Goal: Task Accomplishment & Management: Manage account settings

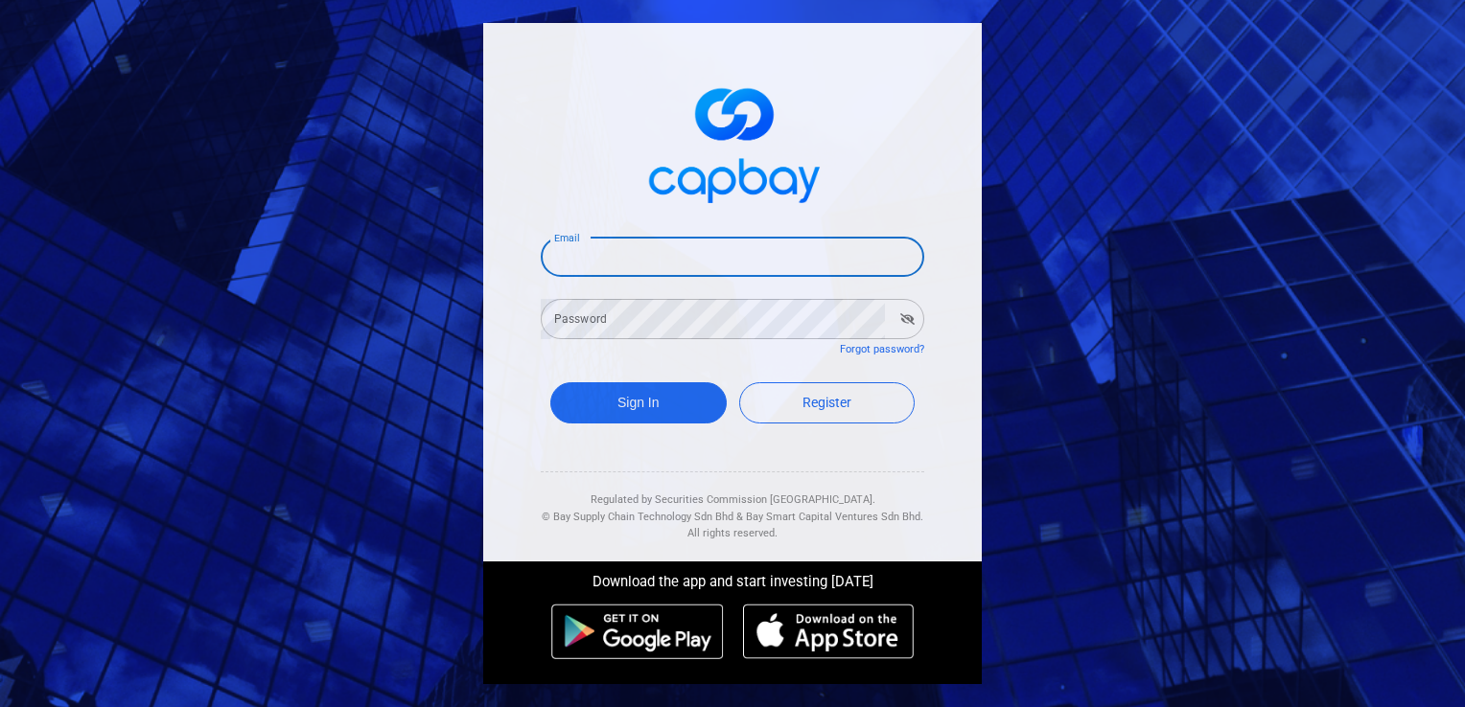
click at [589, 249] on input "Email" at bounding box center [732, 257] width 383 height 40
type input "kenliew217@gmail.com"
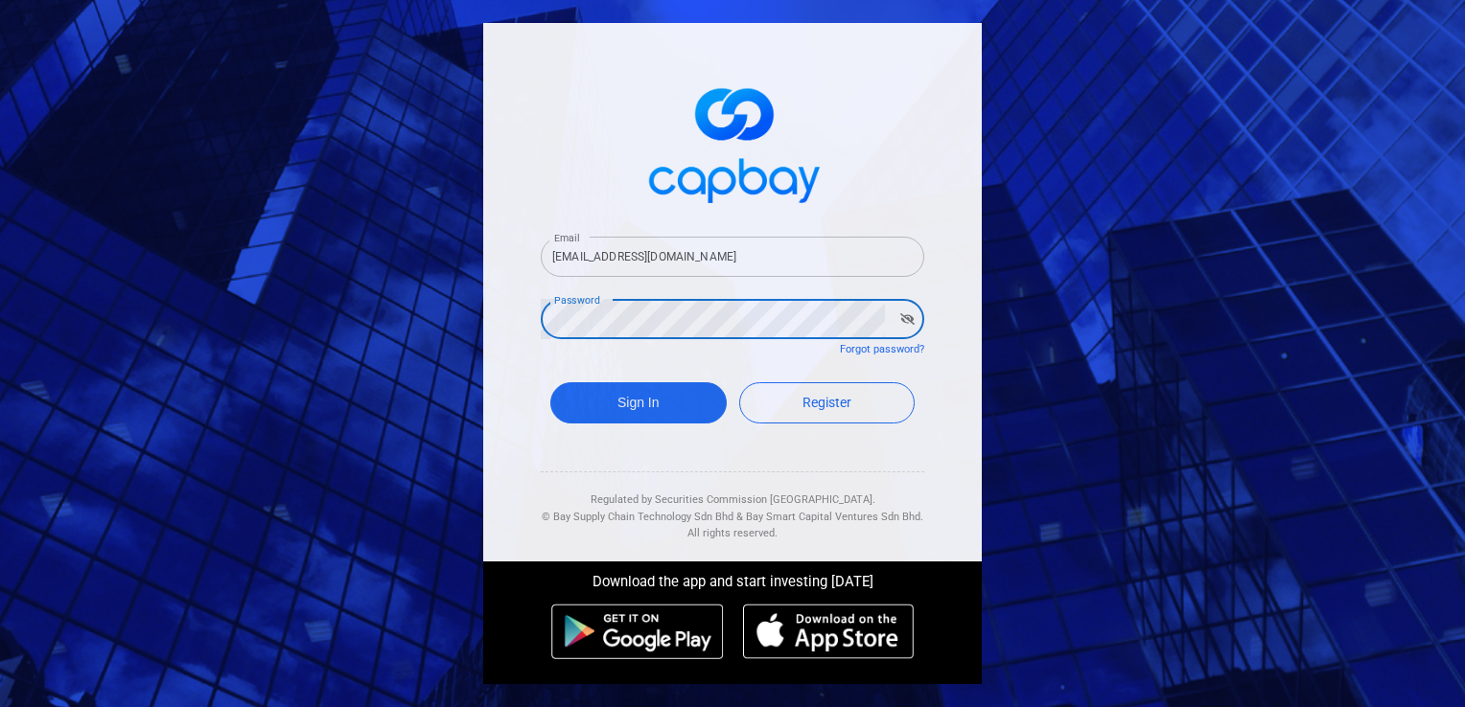
click at [550, 382] on button "Sign In" at bounding box center [638, 402] width 176 height 41
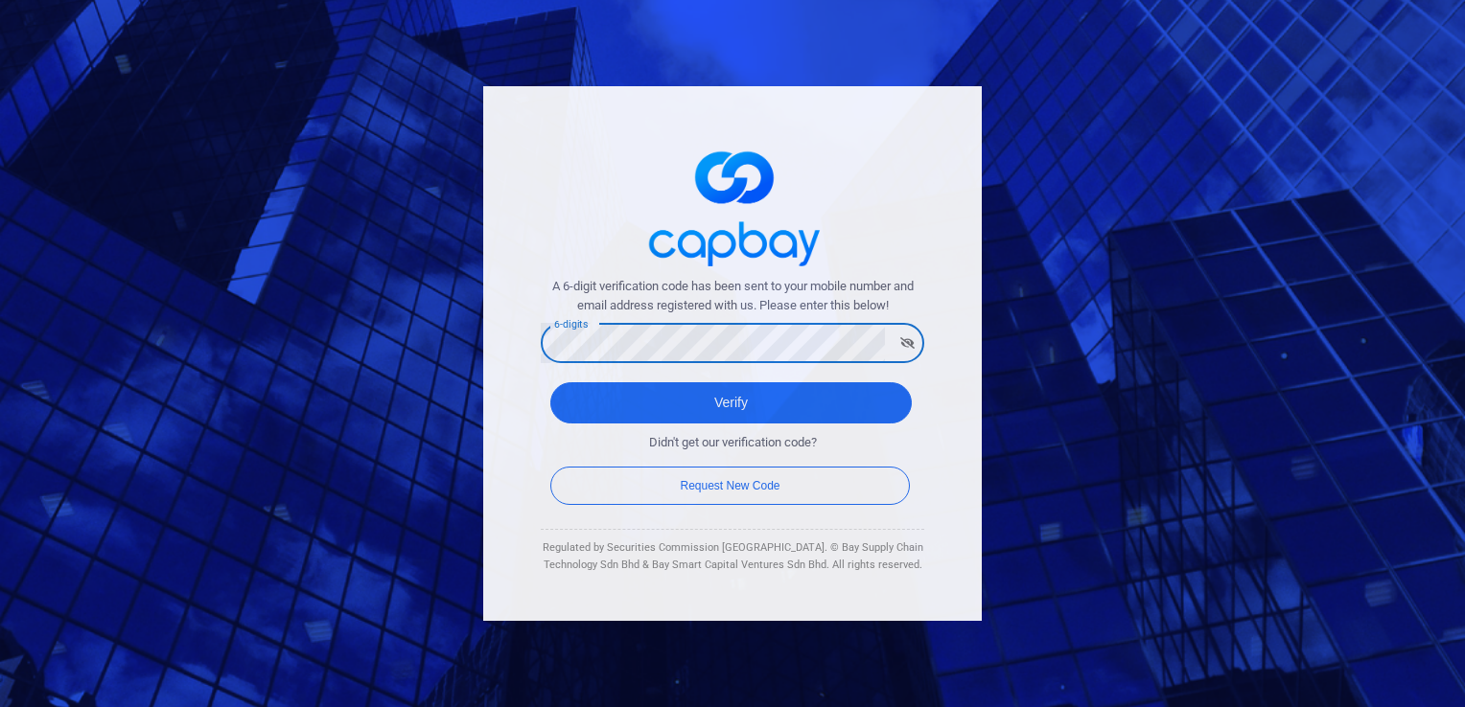
click at [550, 382] on button "Verify" at bounding box center [730, 402] width 361 height 41
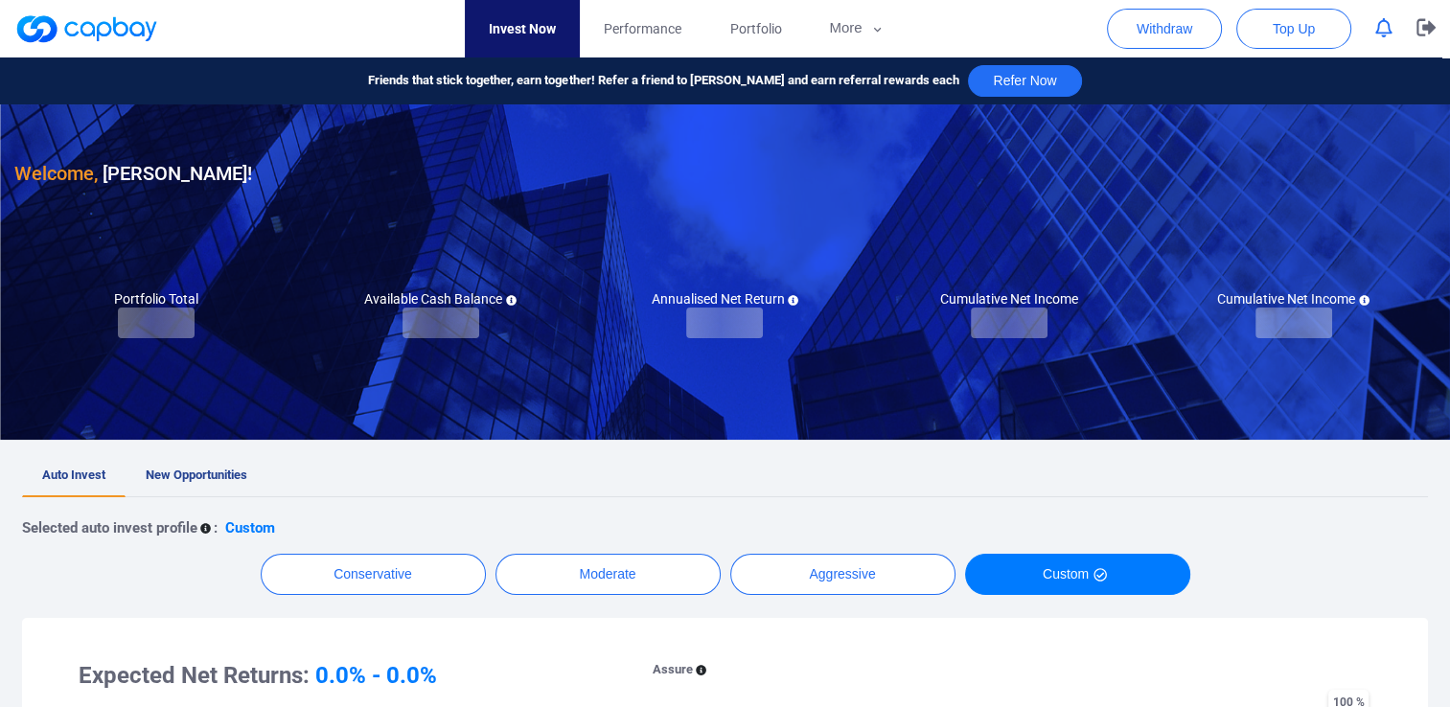
checkbox input "true"
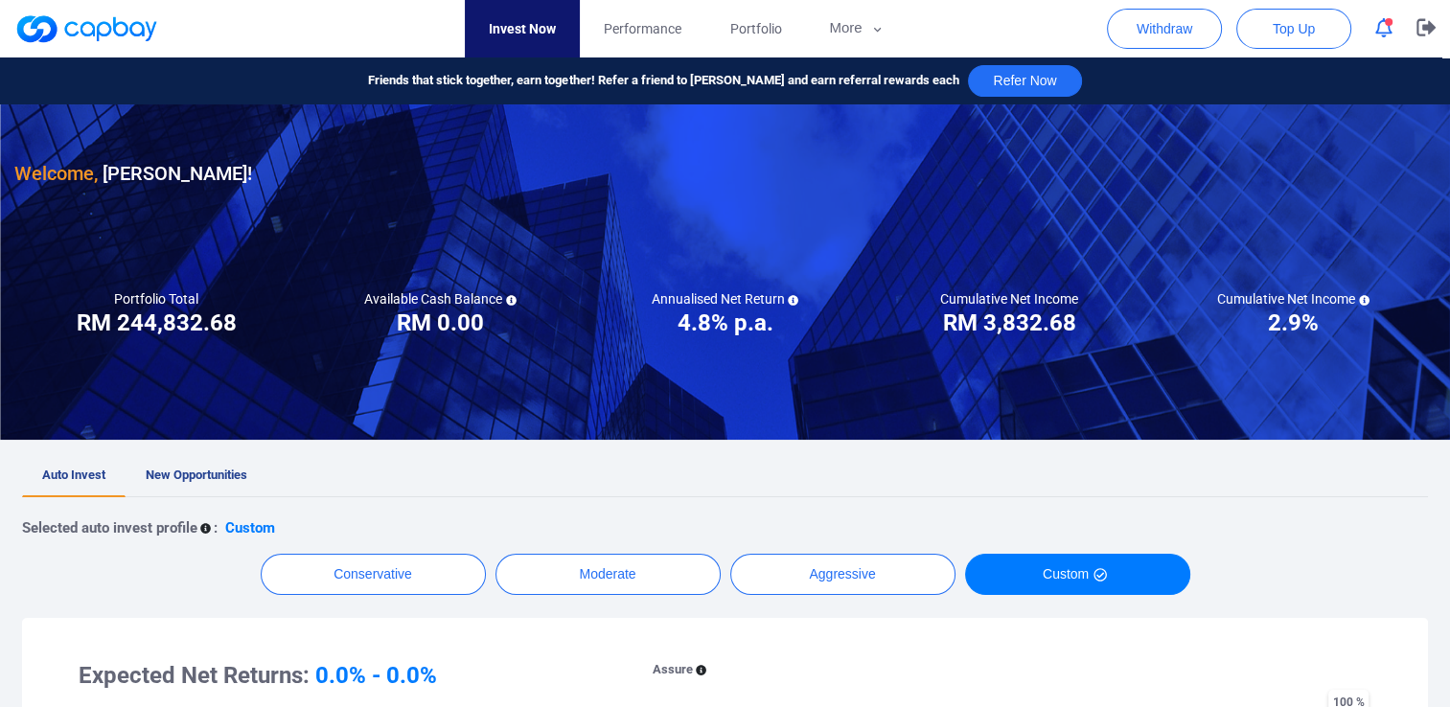
click at [1386, 25] on span "button" at bounding box center [1389, 22] width 8 height 8
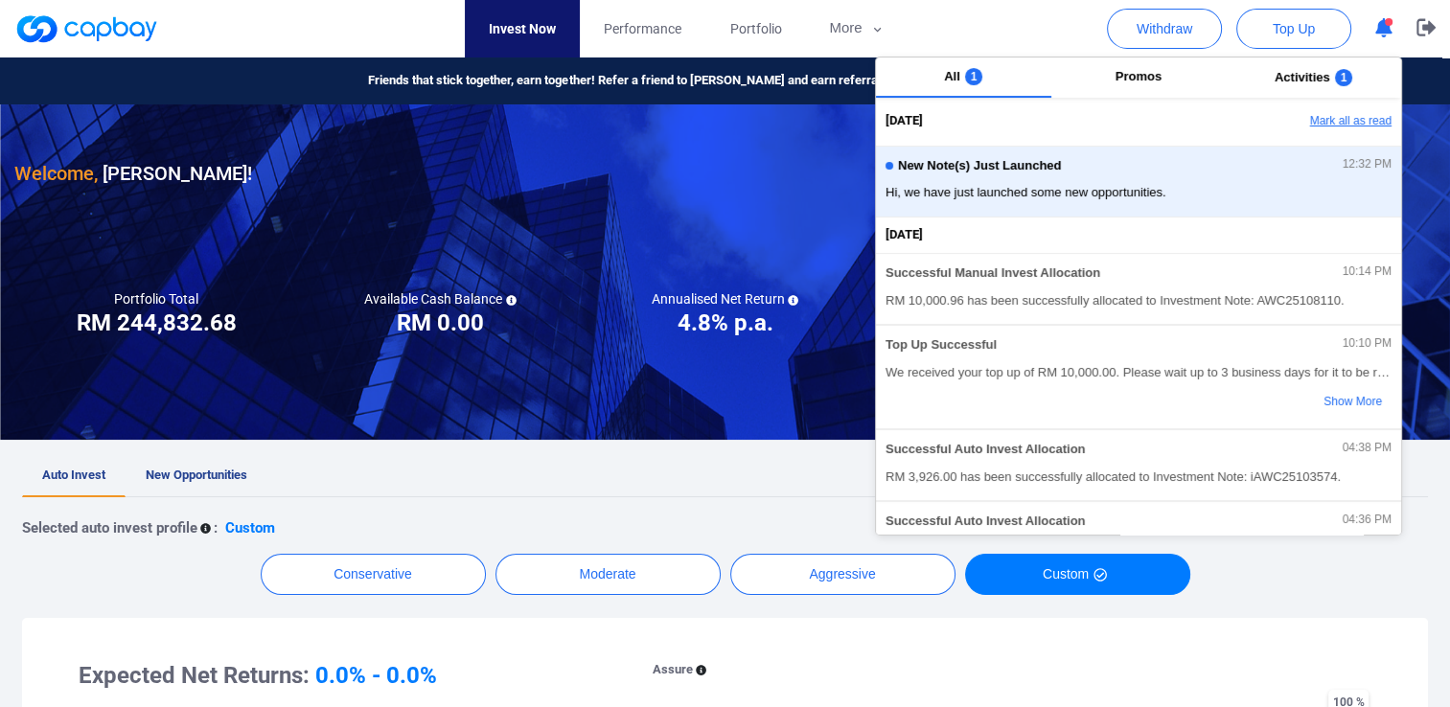
click at [1352, 125] on button "Mark all as read" at bounding box center [1298, 121] width 206 height 33
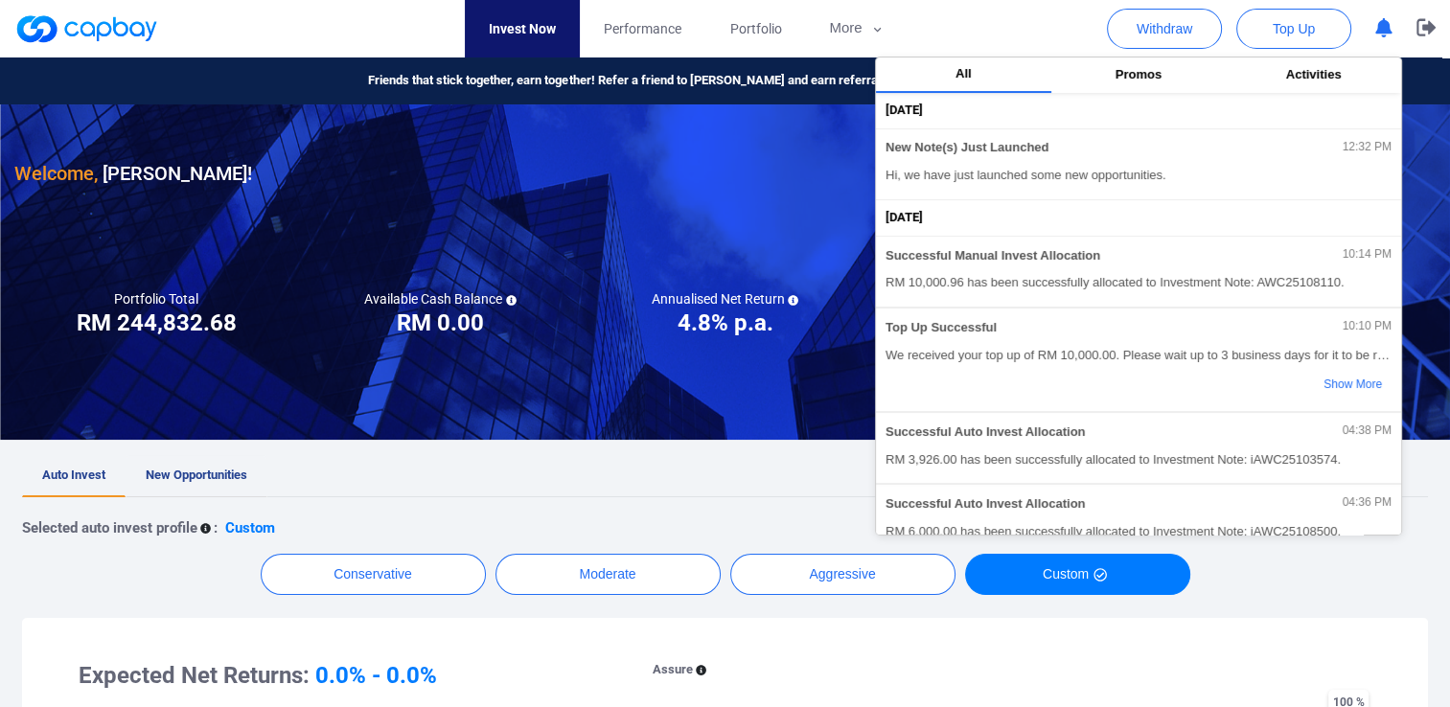
click at [200, 470] on span "New Opportunities" at bounding box center [197, 475] width 102 height 14
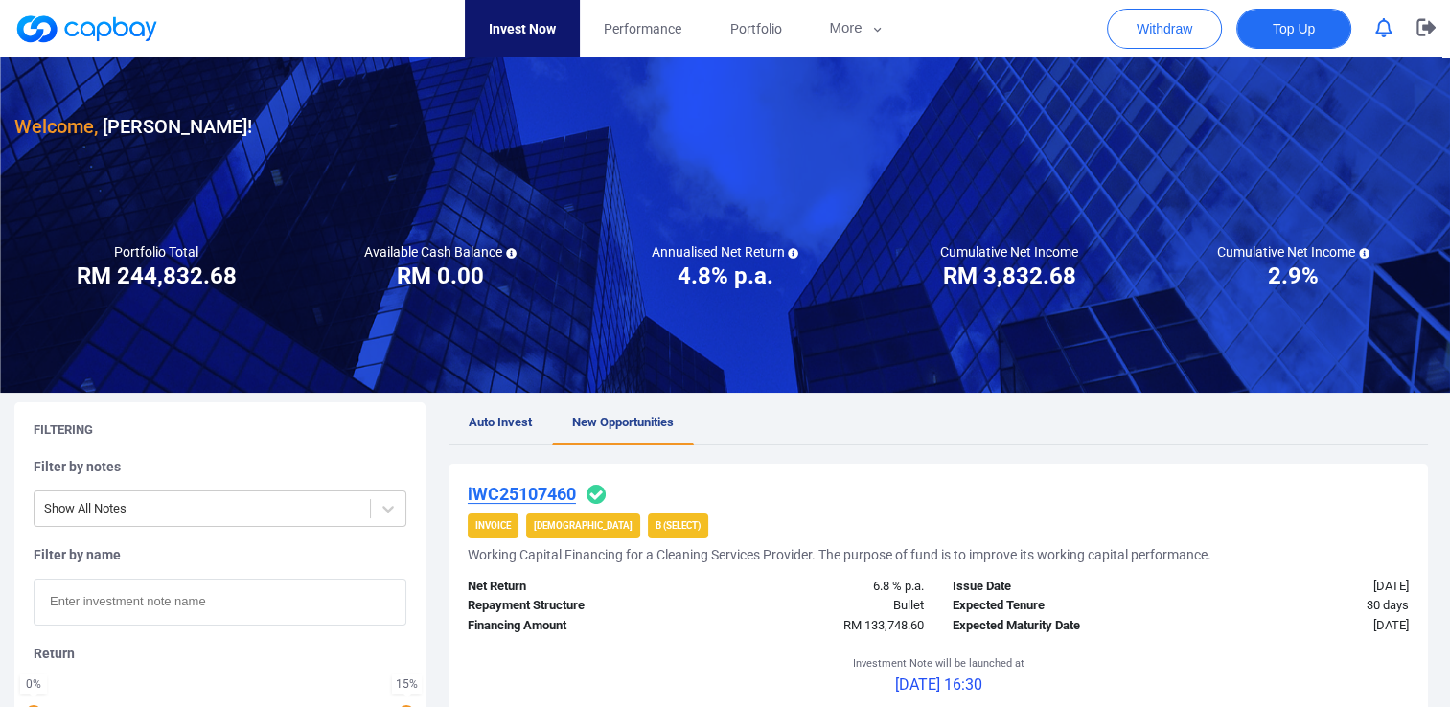
click at [1270, 34] on button "Top Up" at bounding box center [1294, 29] width 115 height 40
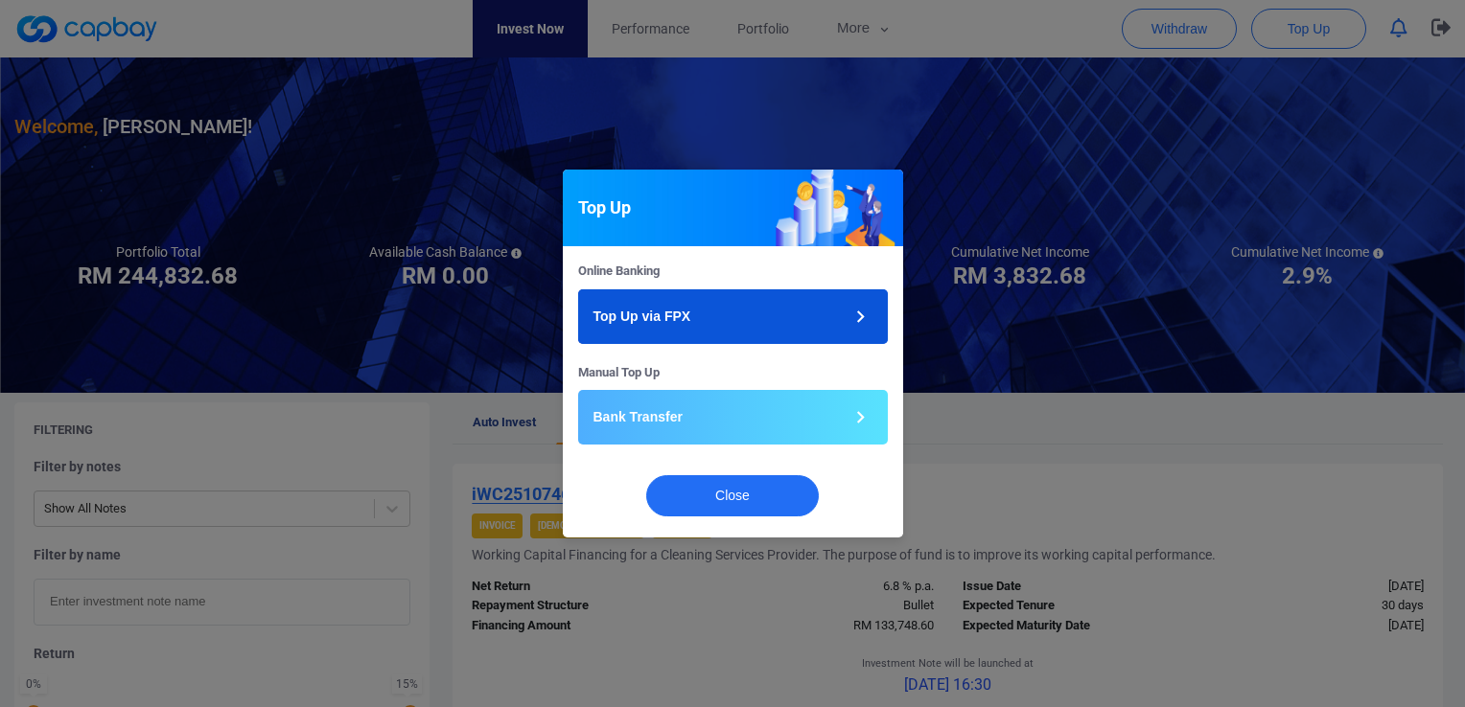
click at [736, 332] on button "Top Up via FPX" at bounding box center [733, 316] width 310 height 55
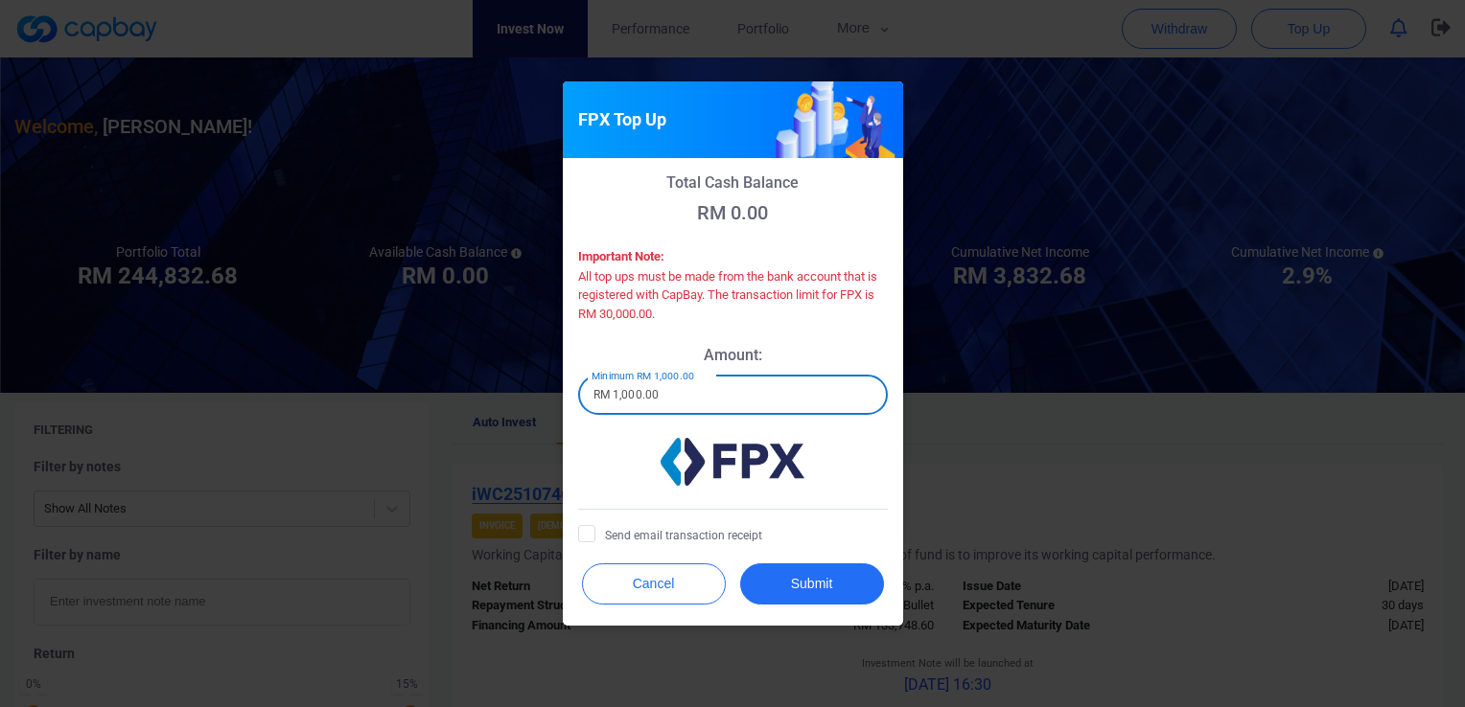
click at [700, 400] on input "RM 1,000.00" at bounding box center [733, 395] width 310 height 40
drag, startPoint x: 706, startPoint y: 393, endPoint x: 567, endPoint y: 368, distance: 141.2
click at [567, 368] on div "Total Cash Balance RM 0.00 Important Note: All top ups must be made from the ba…" at bounding box center [733, 355] width 340 height 395
type input "RM 10,000"
click at [583, 539] on icon at bounding box center [586, 532] width 15 height 15
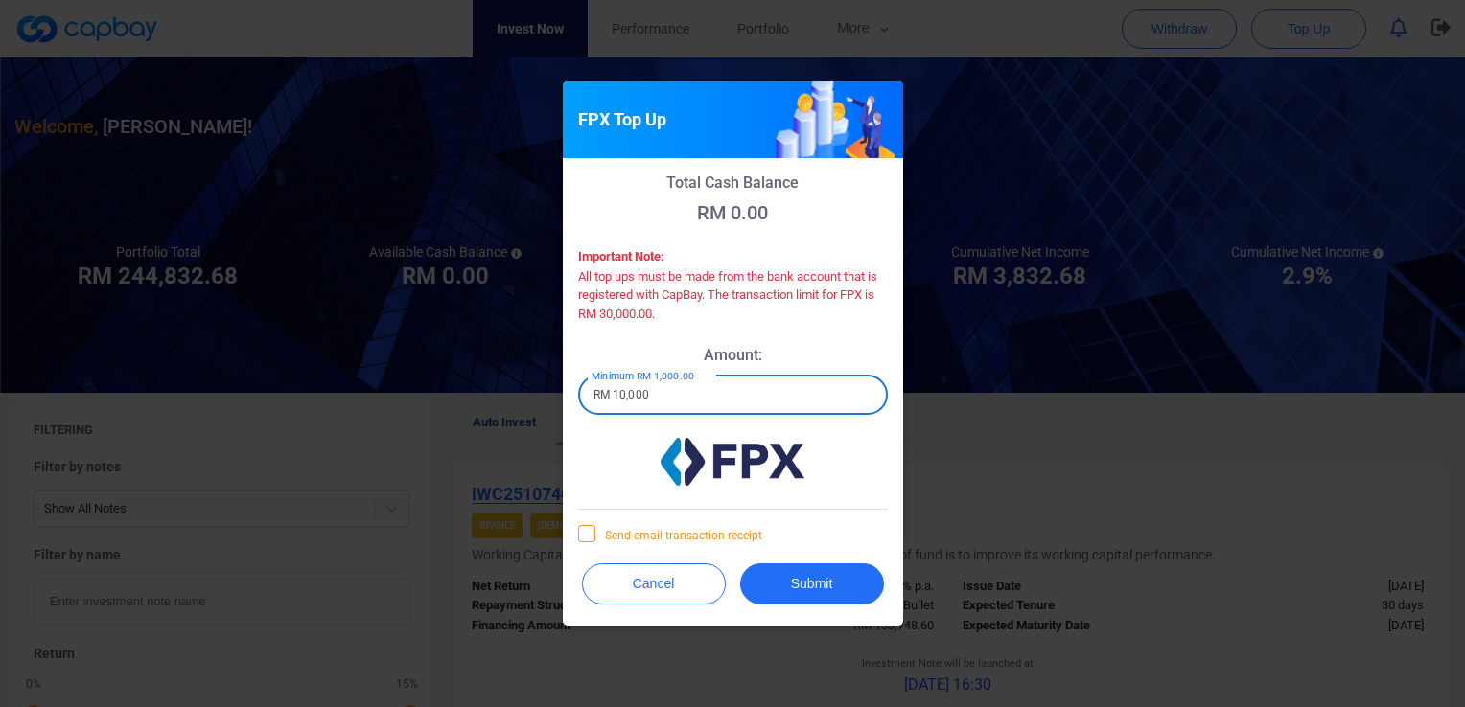
click at [0, 0] on input "Send email transaction receipt" at bounding box center [0, 0] width 0 height 0
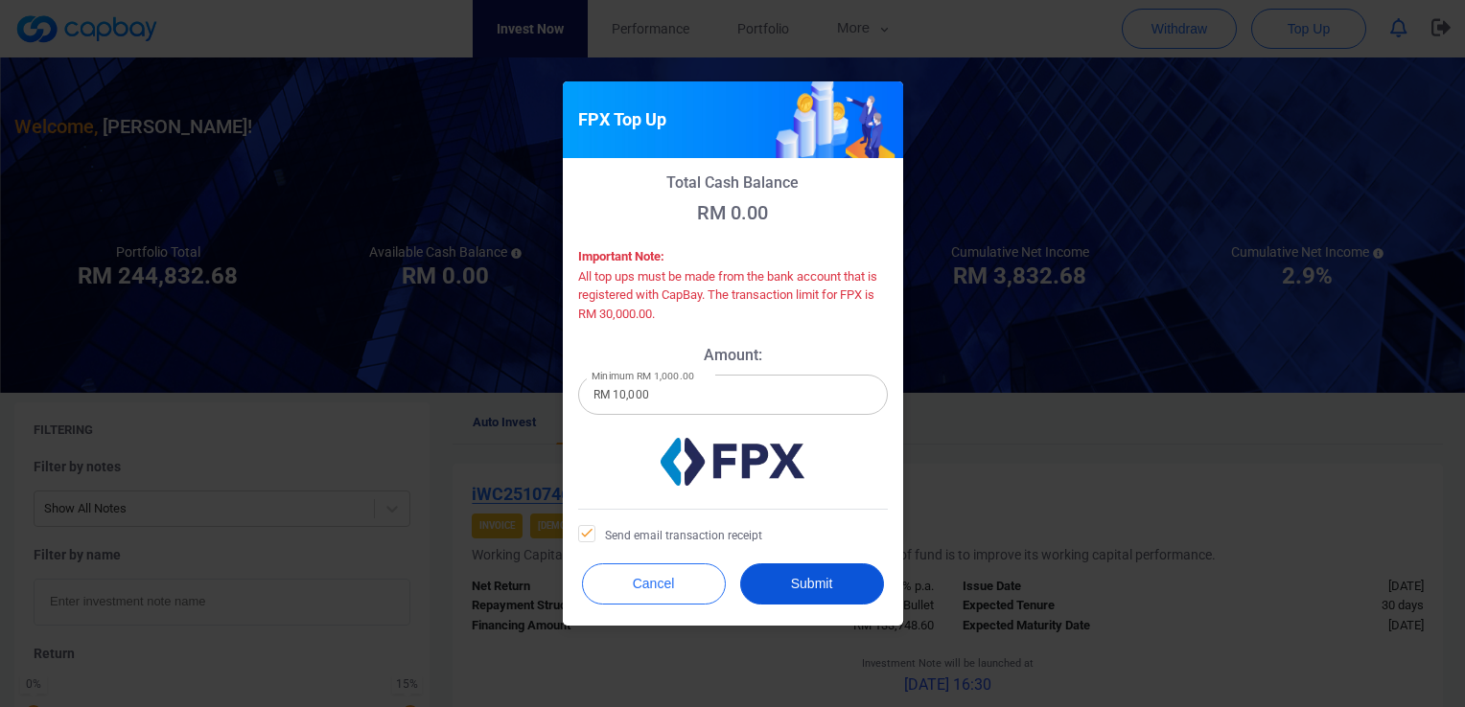
click at [802, 583] on button "Submit" at bounding box center [812, 584] width 144 height 41
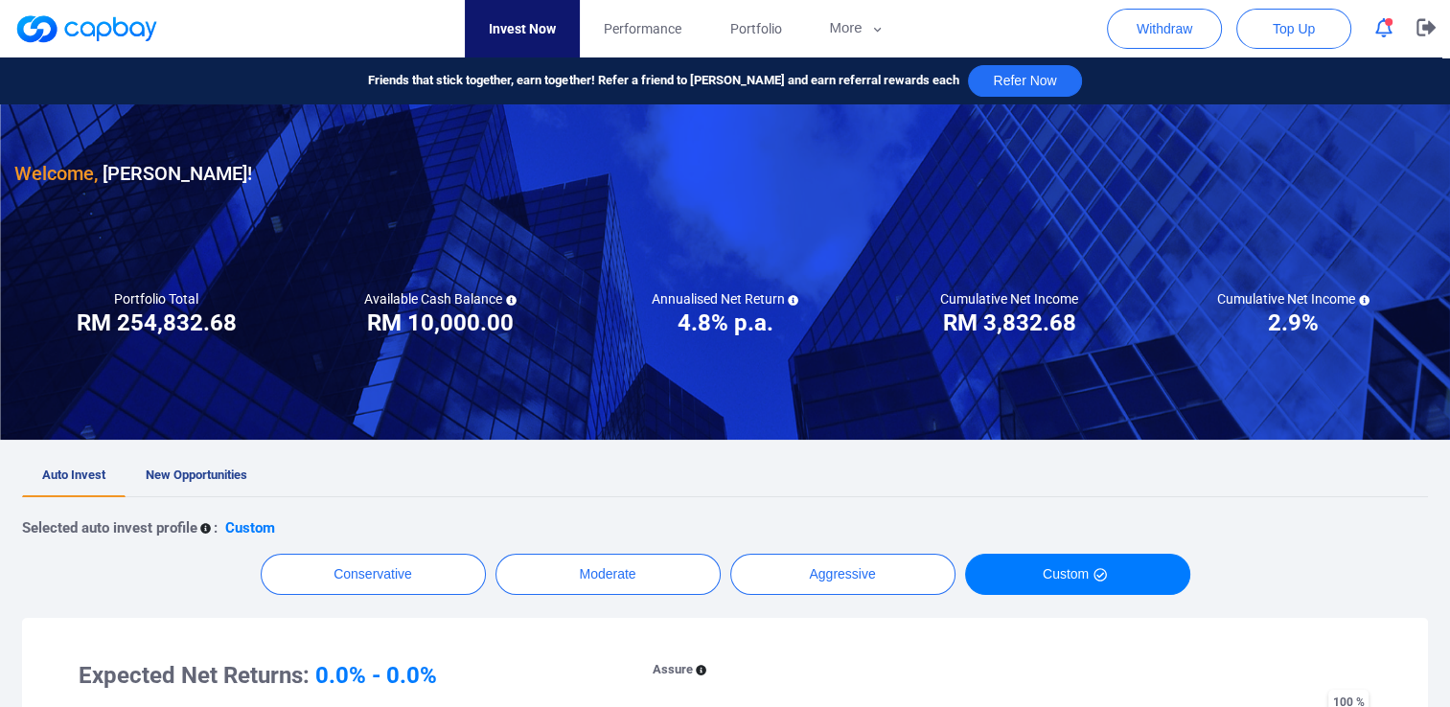
click at [1384, 31] on icon "button" at bounding box center [1383, 28] width 17 height 20
click at [1426, 29] on icon "button" at bounding box center [1426, 27] width 19 height 17
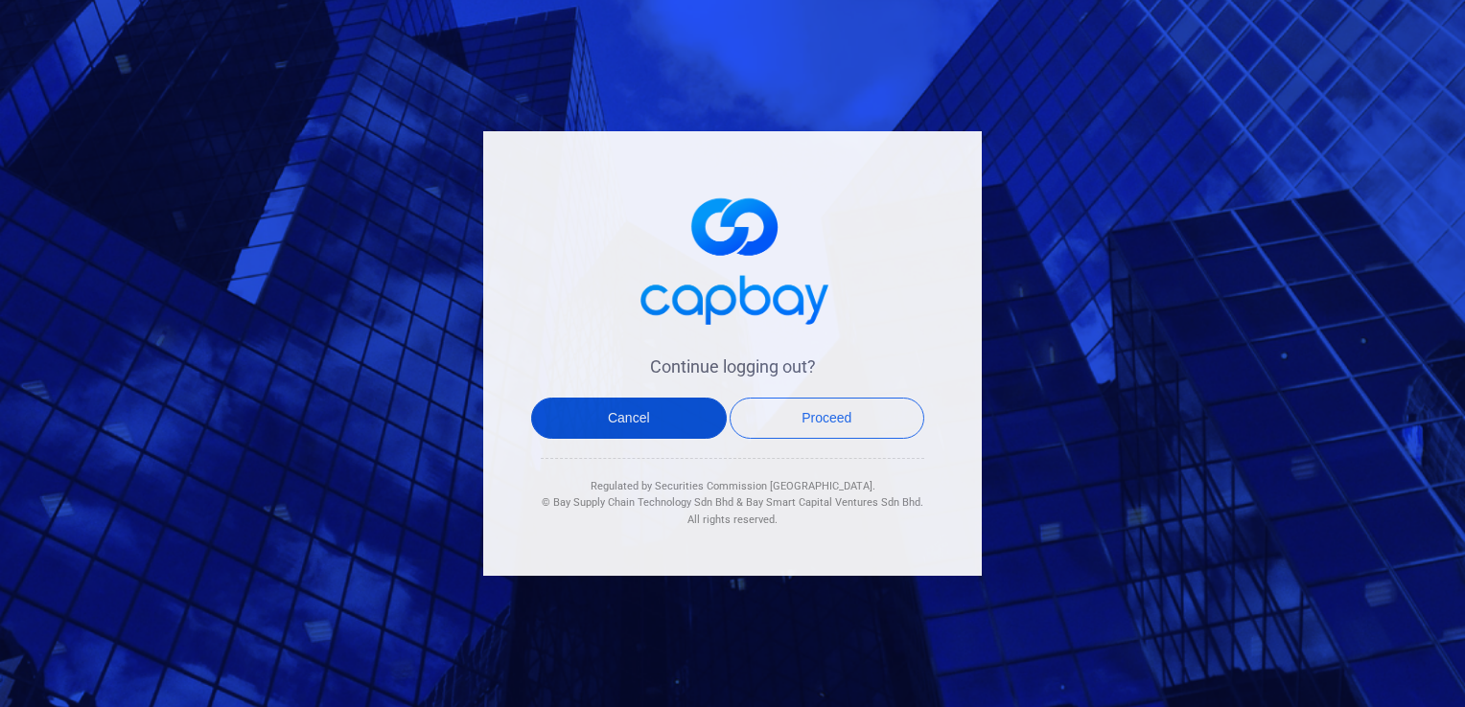
click at [641, 413] on button "Cancel" at bounding box center [629, 418] width 196 height 41
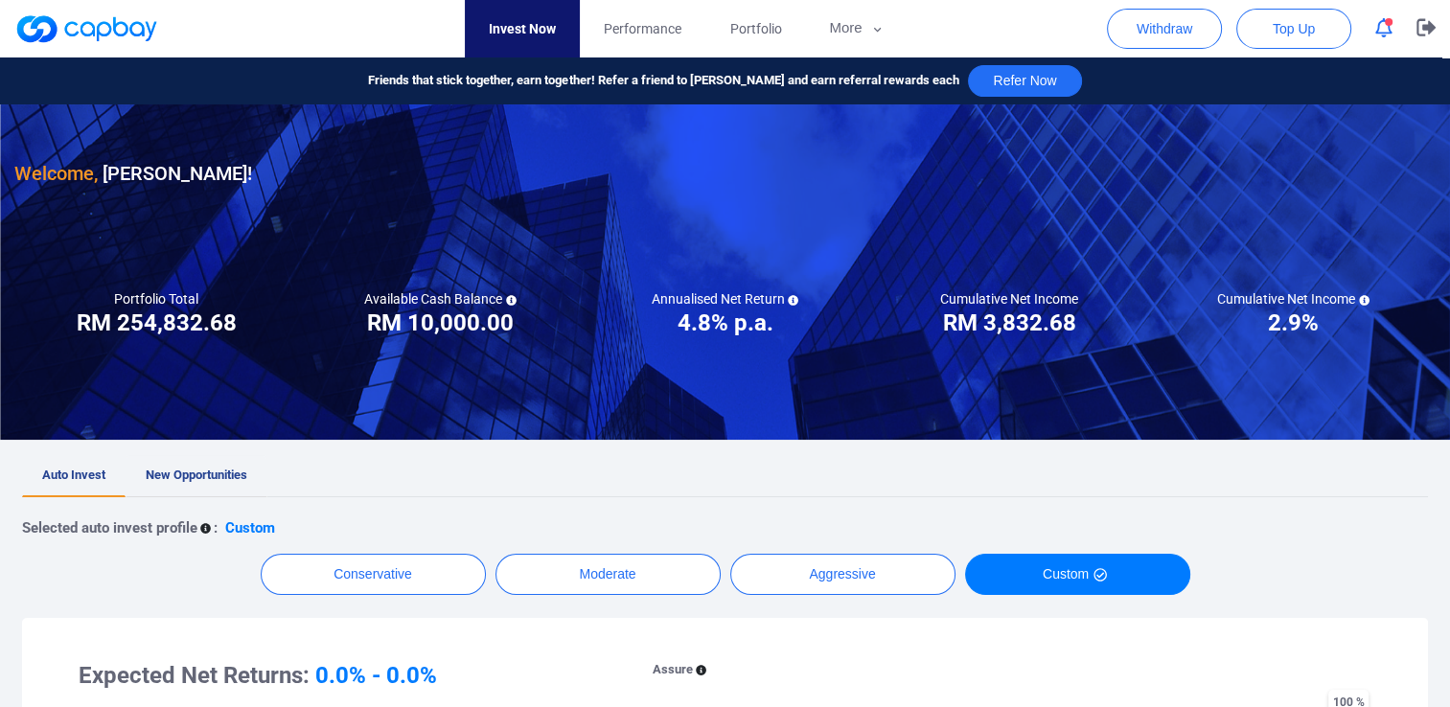
click at [196, 472] on span "New Opportunities" at bounding box center [197, 475] width 102 height 14
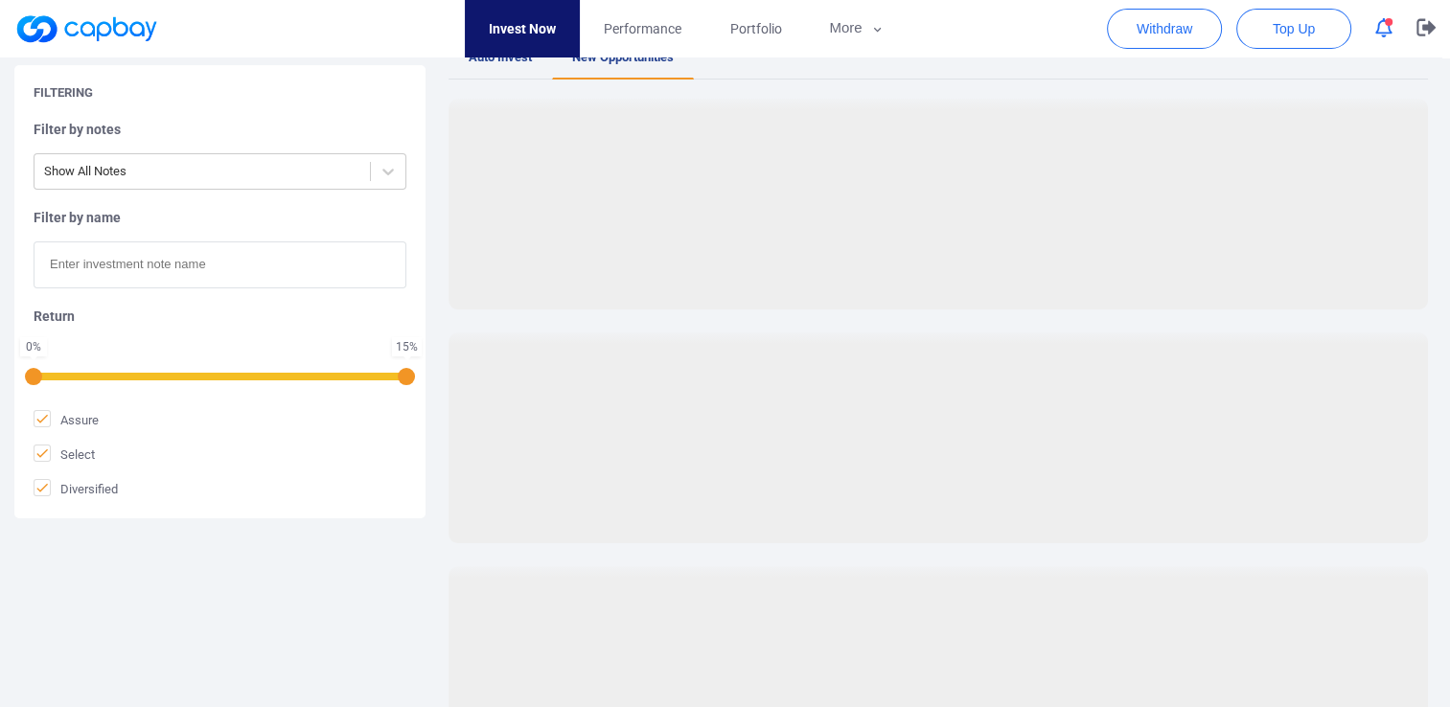
scroll to position [383, 0]
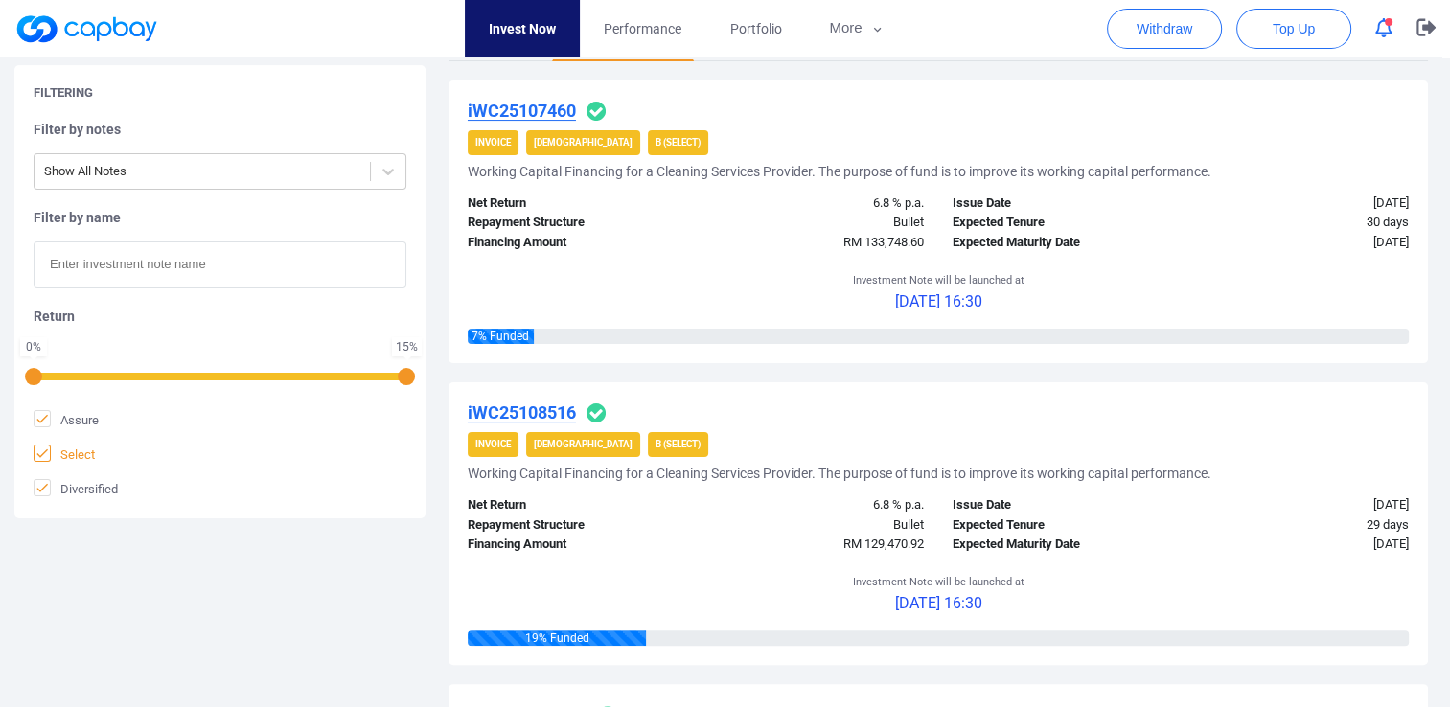
click at [46, 453] on icon at bounding box center [42, 453] width 15 height 15
click at [0, 0] on input "Select" at bounding box center [0, 0] width 0 height 0
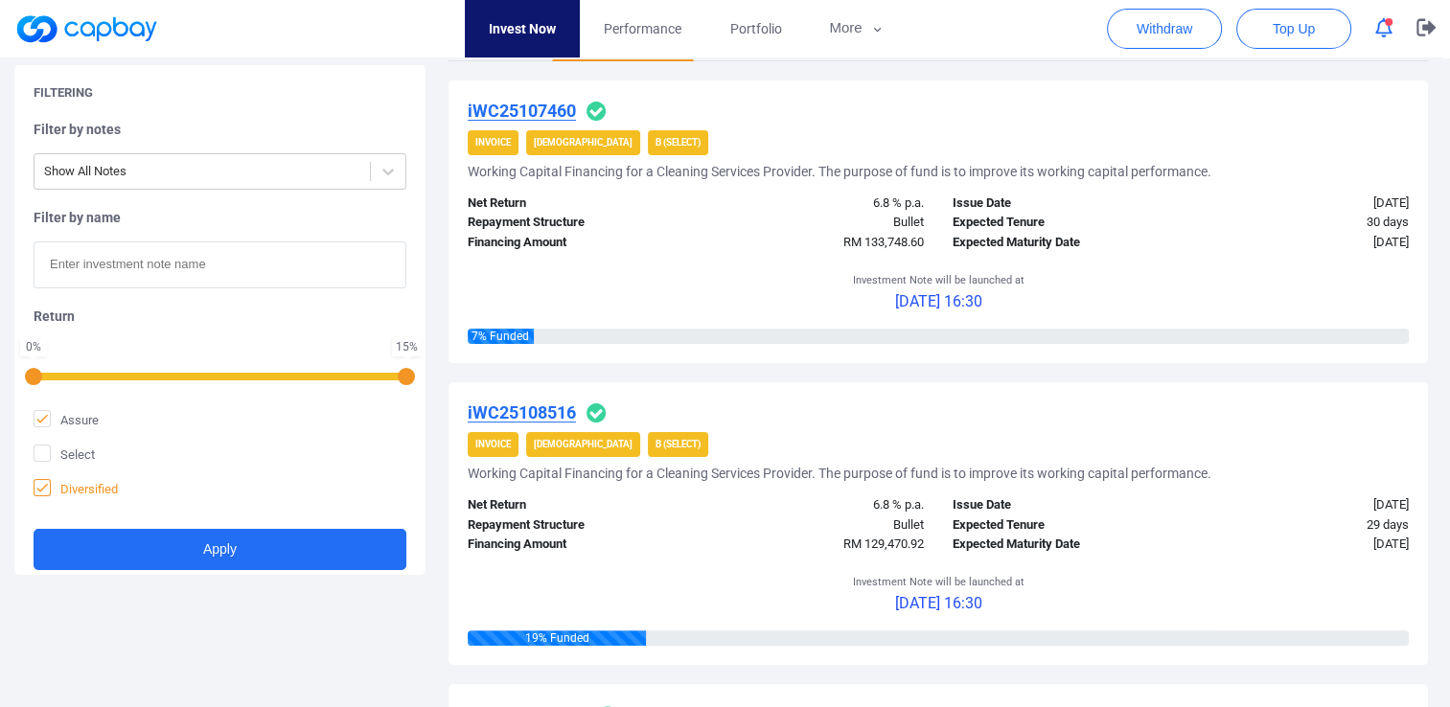
click at [47, 493] on icon at bounding box center [42, 487] width 15 height 15
click at [0, 0] on input "Diversified" at bounding box center [0, 0] width 0 height 0
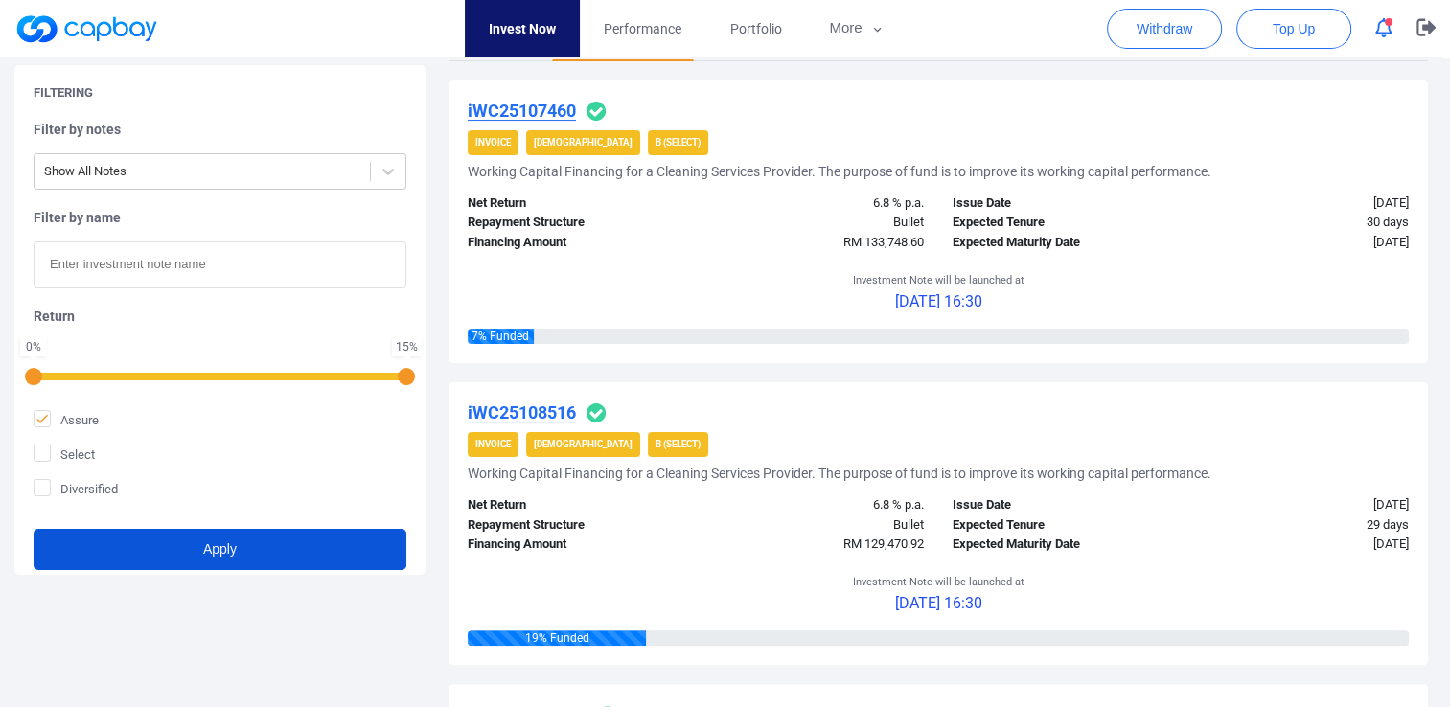
click at [184, 562] on button "Apply" at bounding box center [220, 549] width 373 height 41
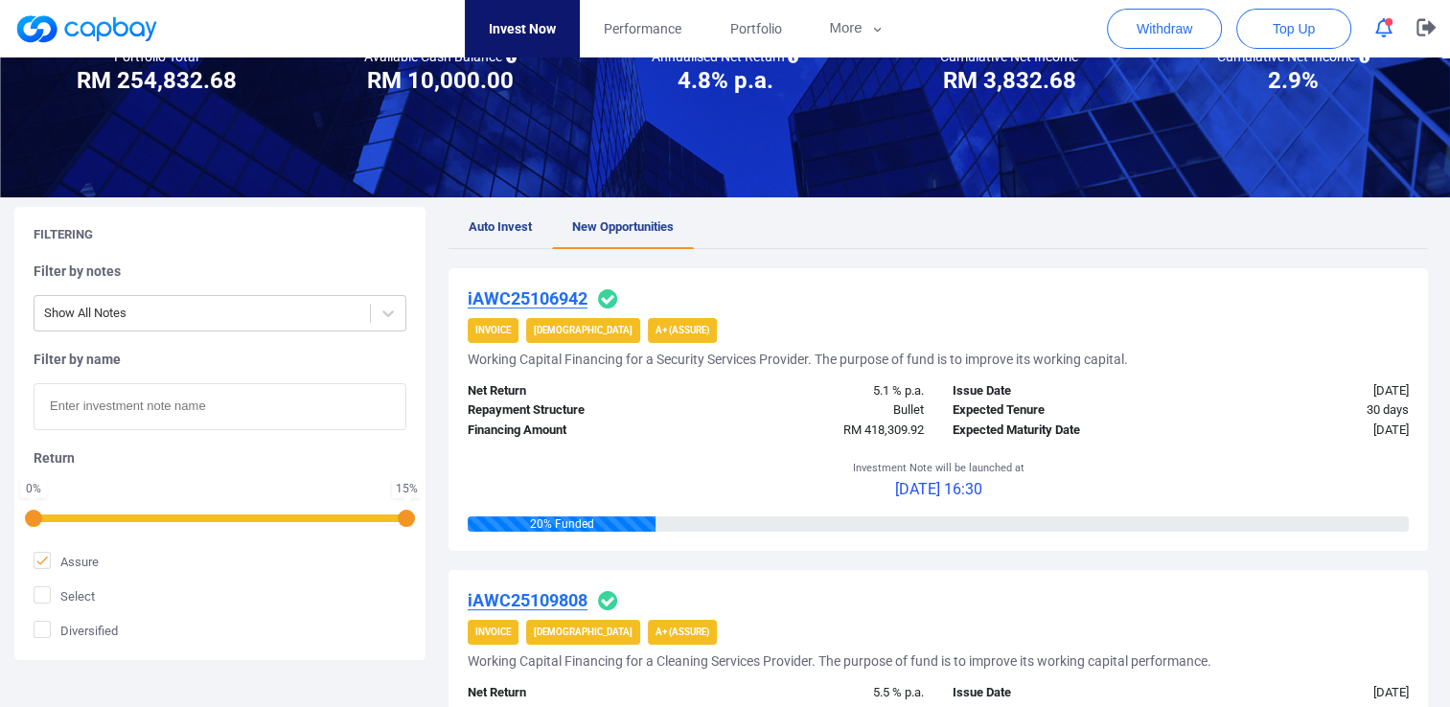
scroll to position [0, 0]
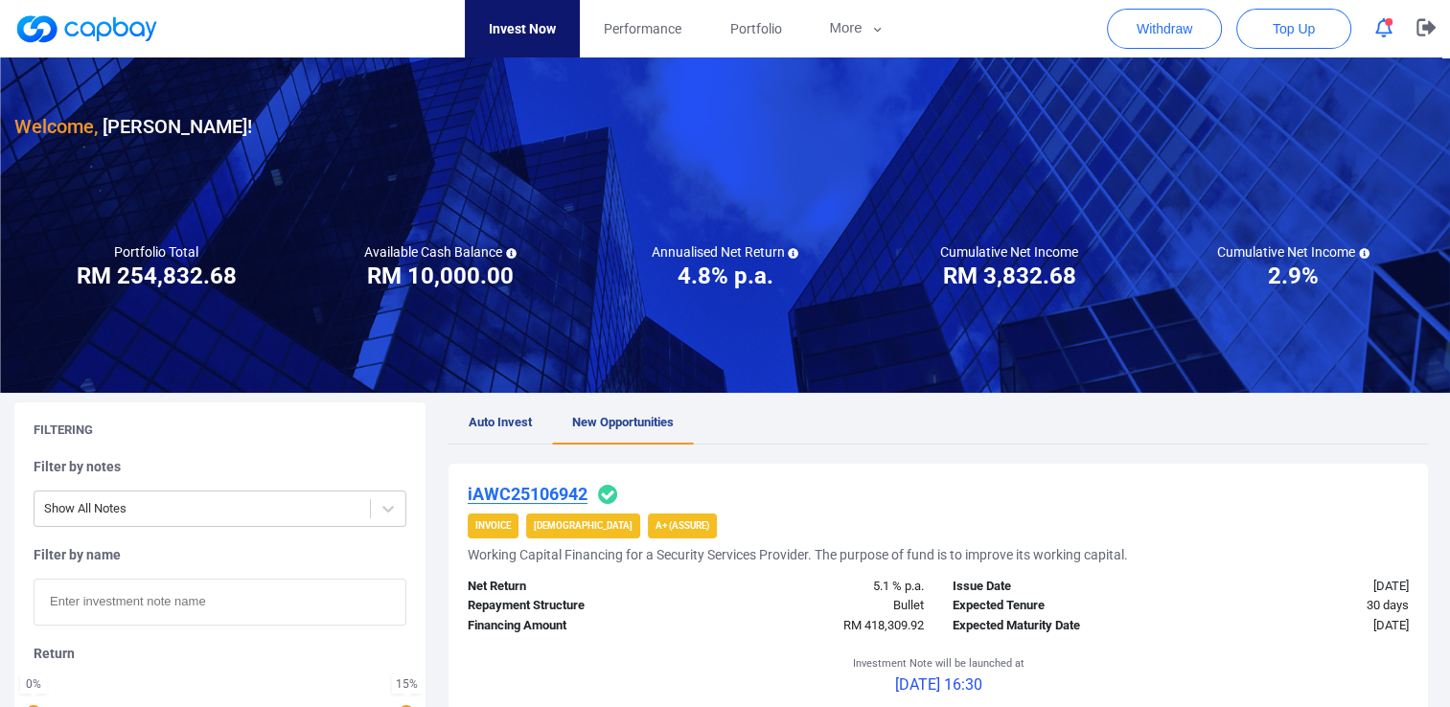
click at [1380, 29] on icon "button" at bounding box center [1383, 28] width 17 height 20
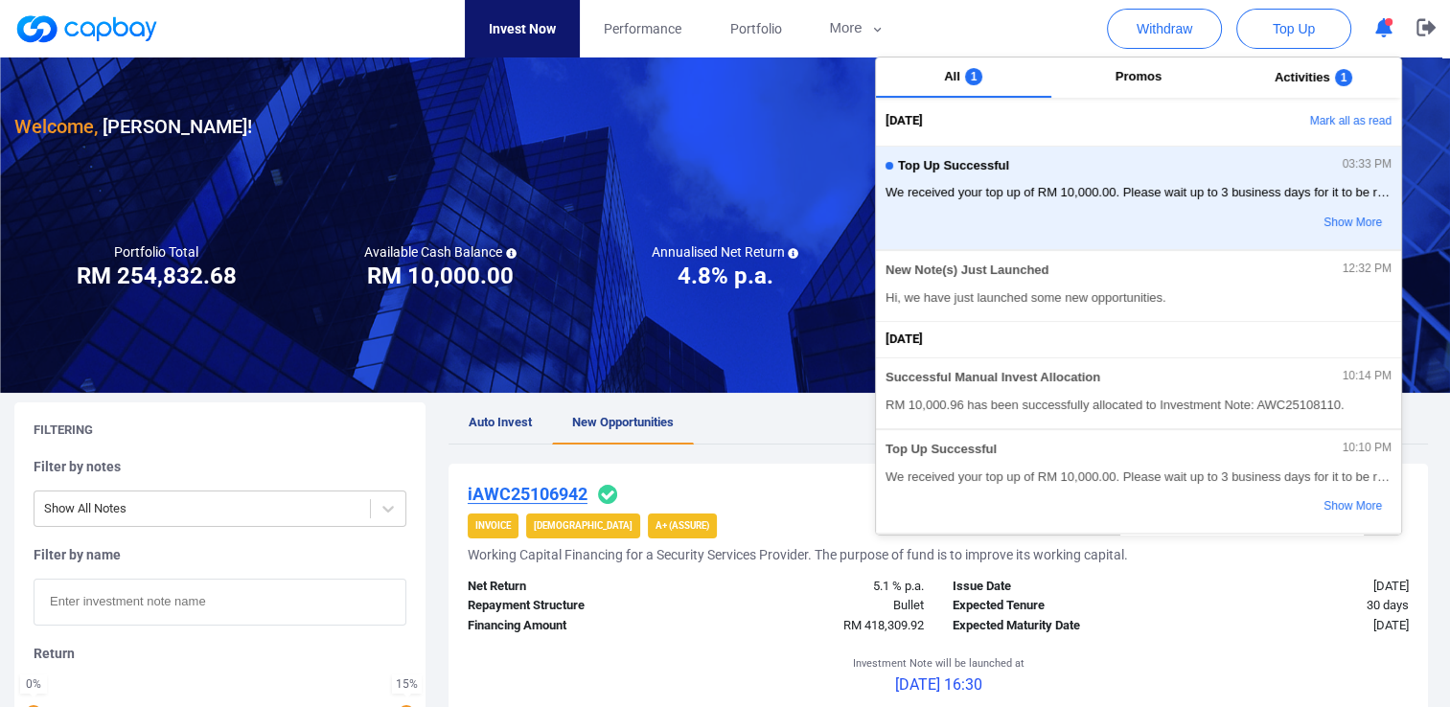
click at [1380, 29] on icon "button" at bounding box center [1383, 28] width 17 height 20
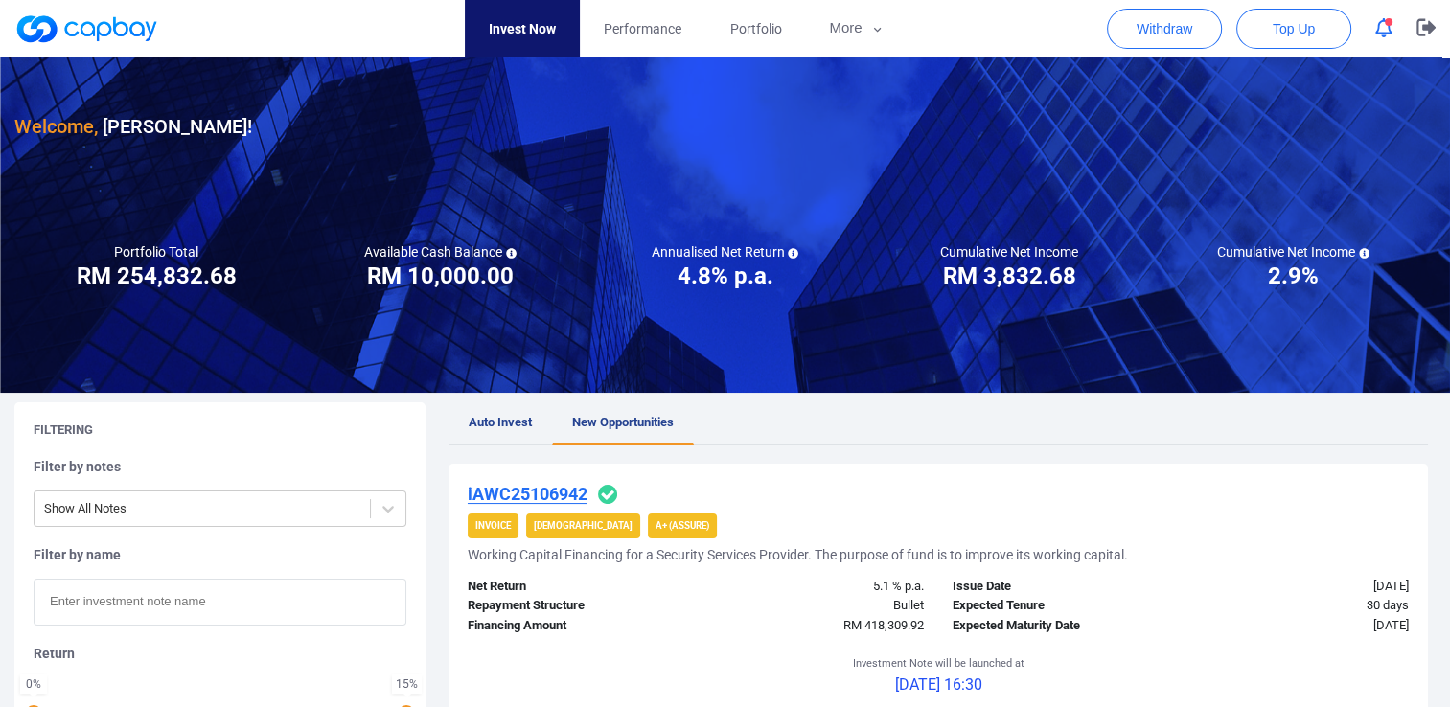
click at [1380, 29] on icon "button" at bounding box center [1383, 28] width 17 height 20
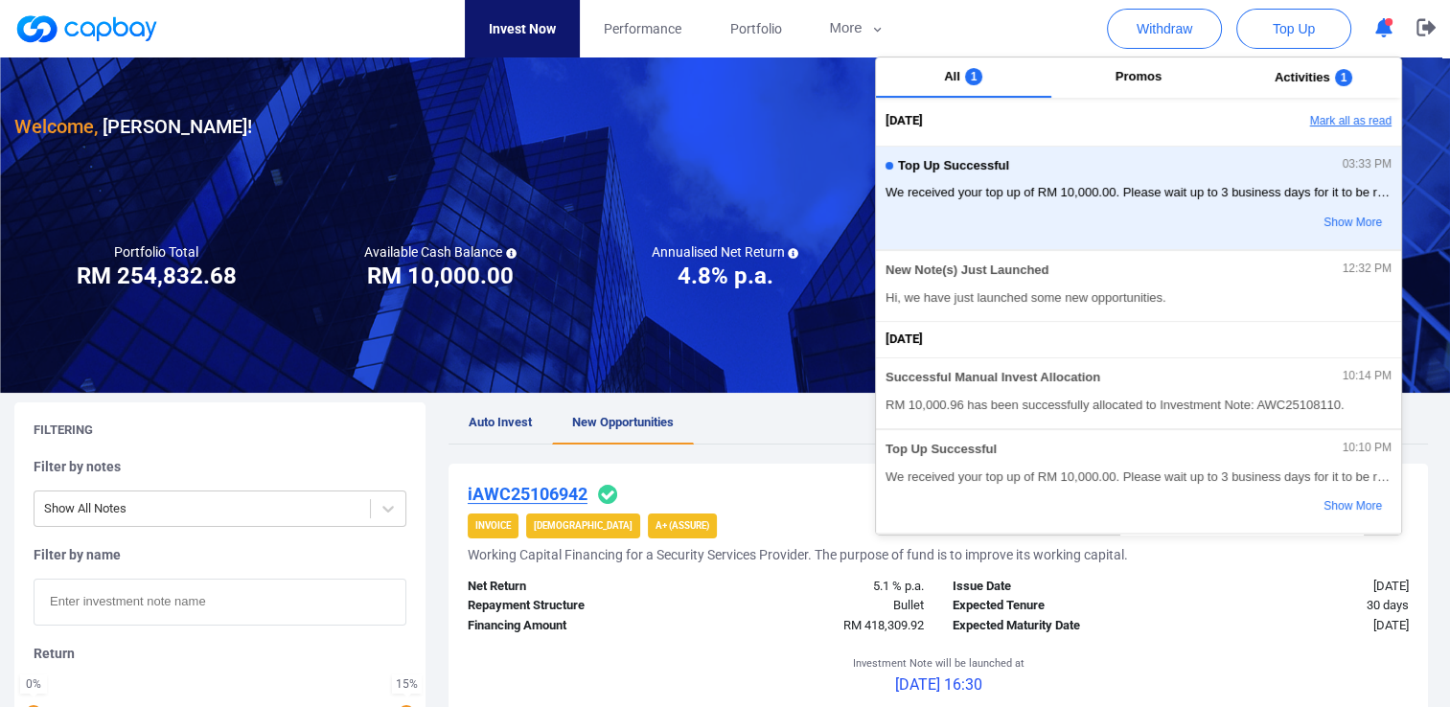
click at [1321, 116] on button "Mark all as read" at bounding box center [1298, 121] width 206 height 33
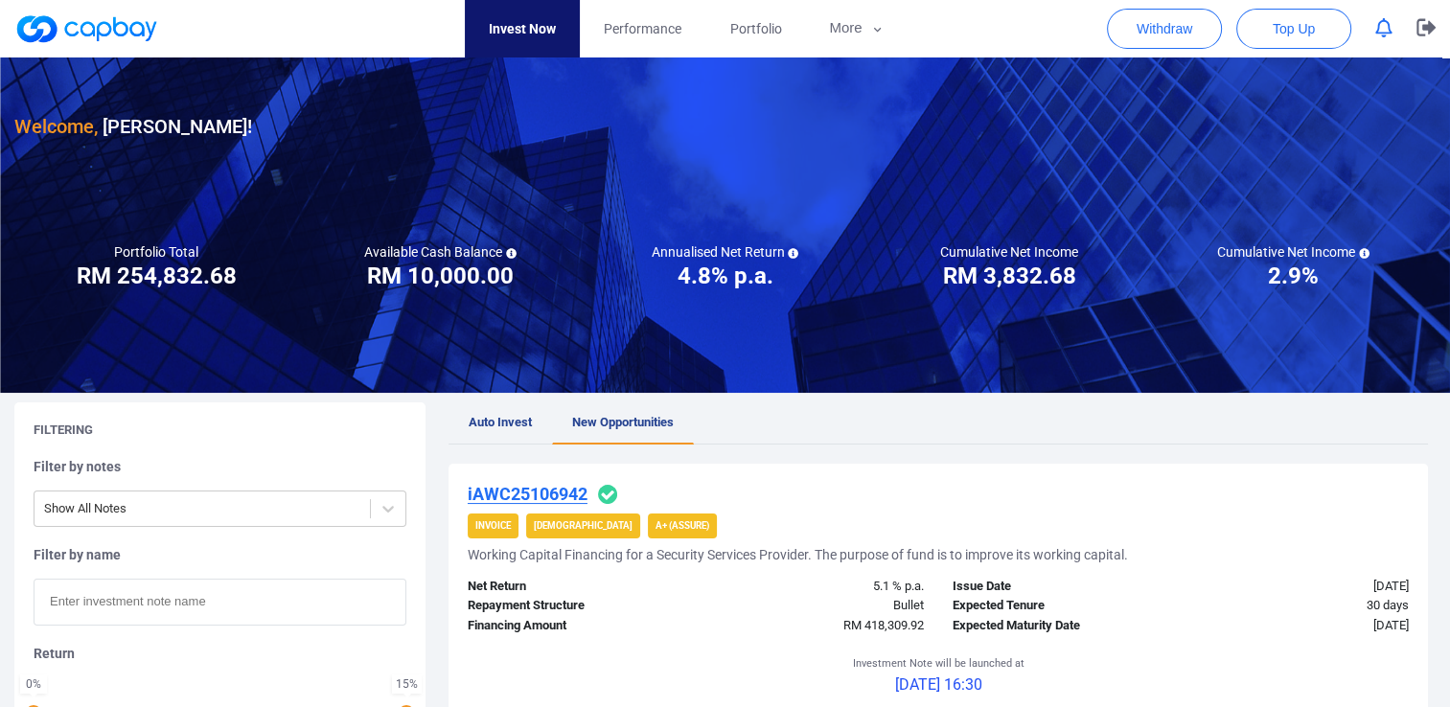
click at [947, 51] on nav "Invest Now Performance Portfolio More Transaction My Statements My Profile FAQs…" at bounding box center [687, 29] width 1422 height 58
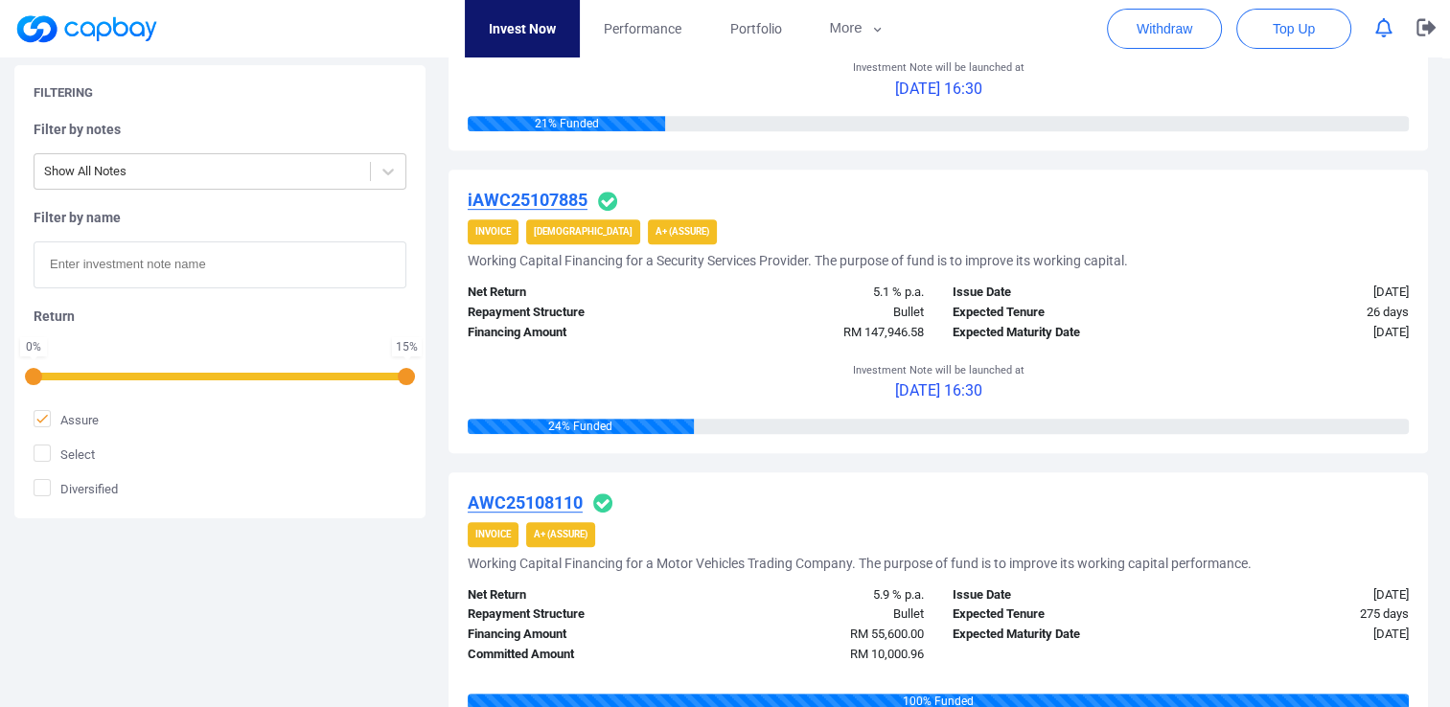
scroll to position [863, 0]
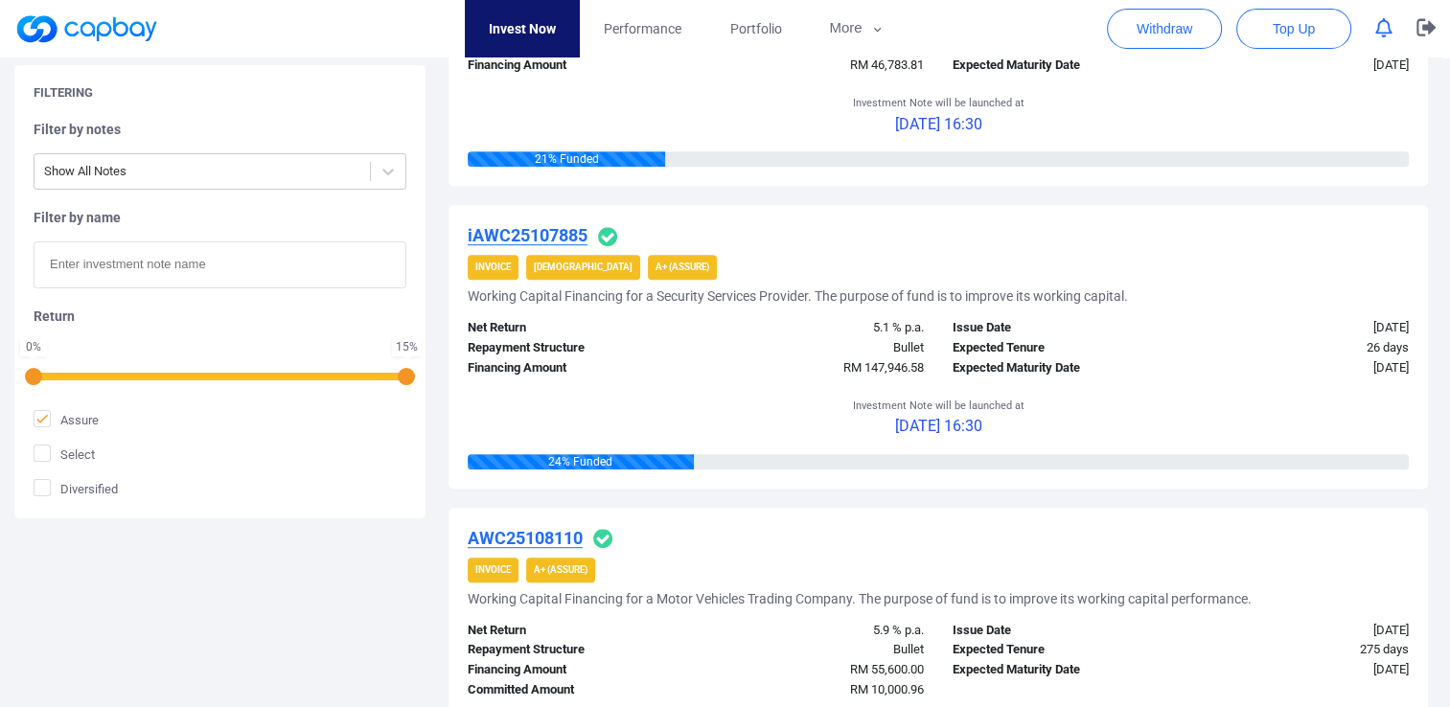
click at [377, 585] on div "Filtering Filter by notes Show All Notes Filter by name Return 0 % 15 % Assure …" at bounding box center [725, 579] width 1450 height 2079
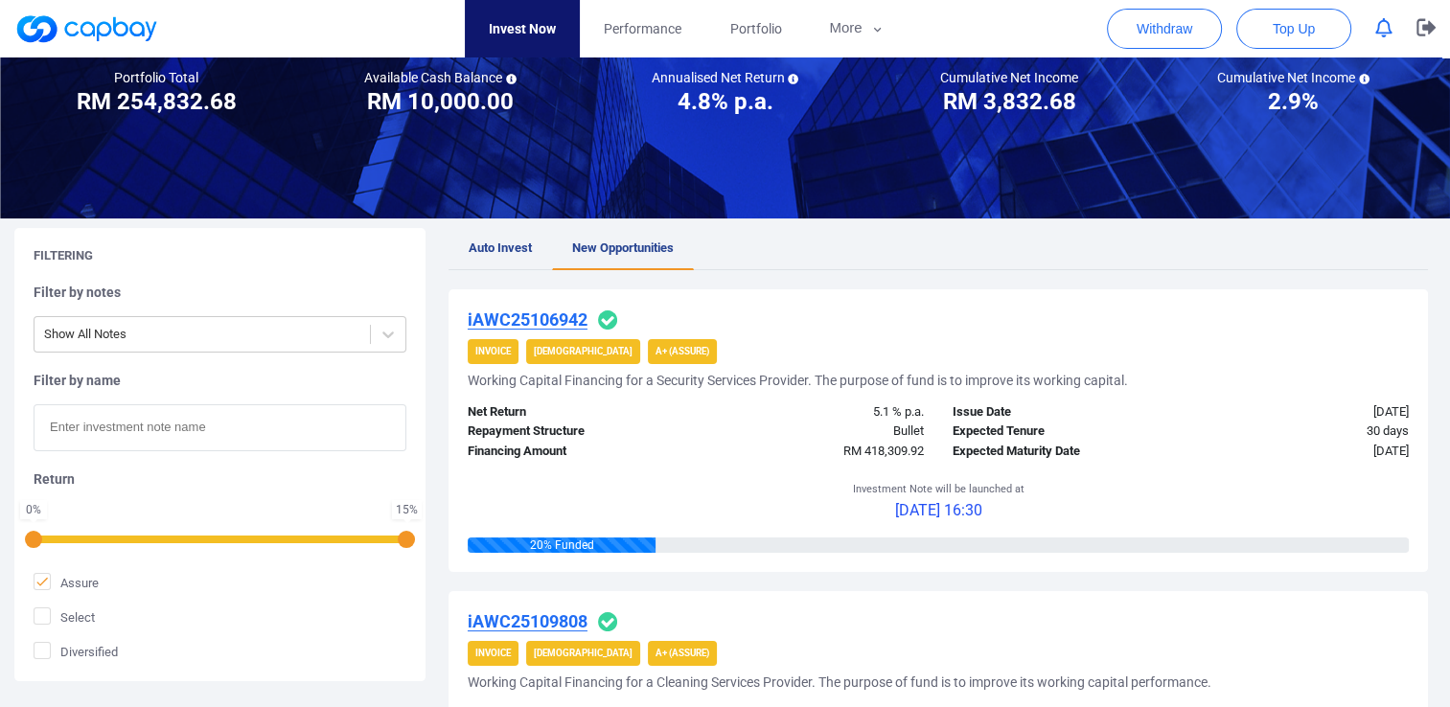
scroll to position [0, 0]
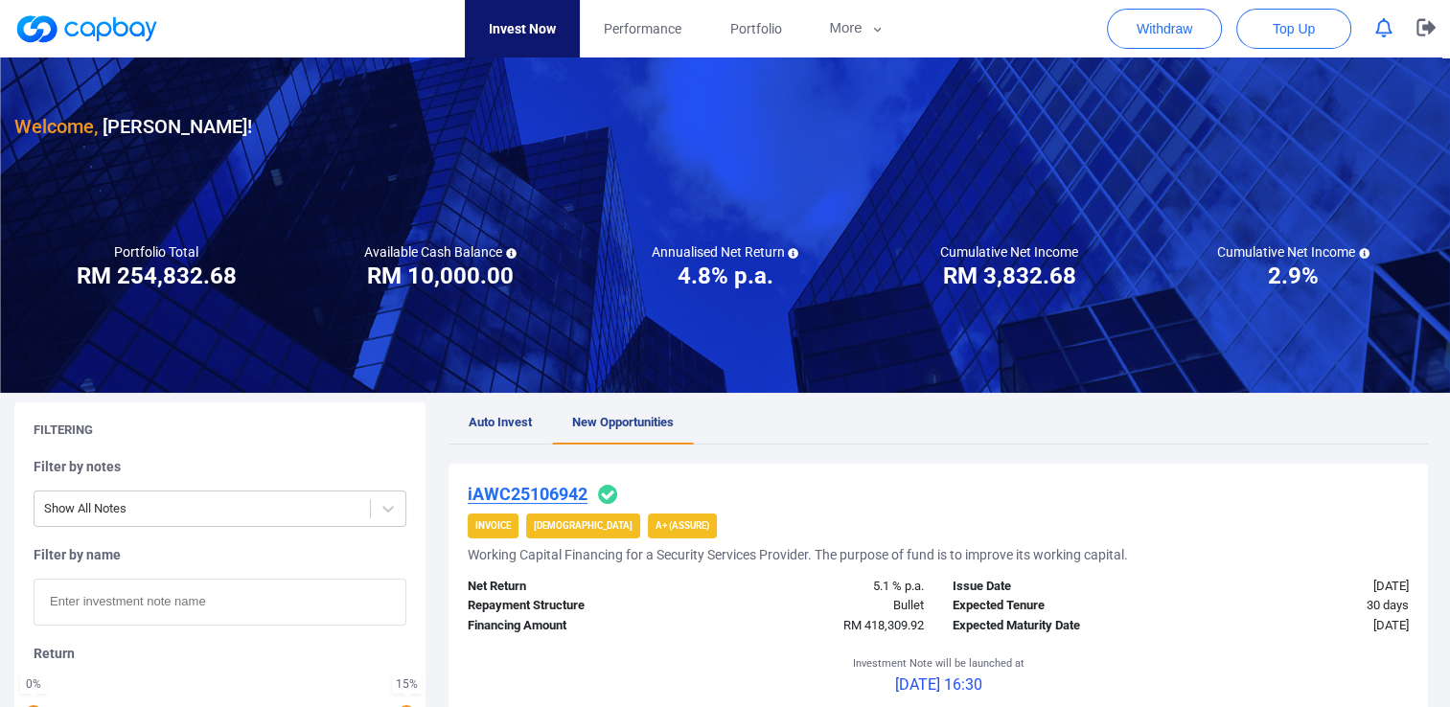
click at [515, 424] on span "Auto Invest" at bounding box center [500, 422] width 63 height 14
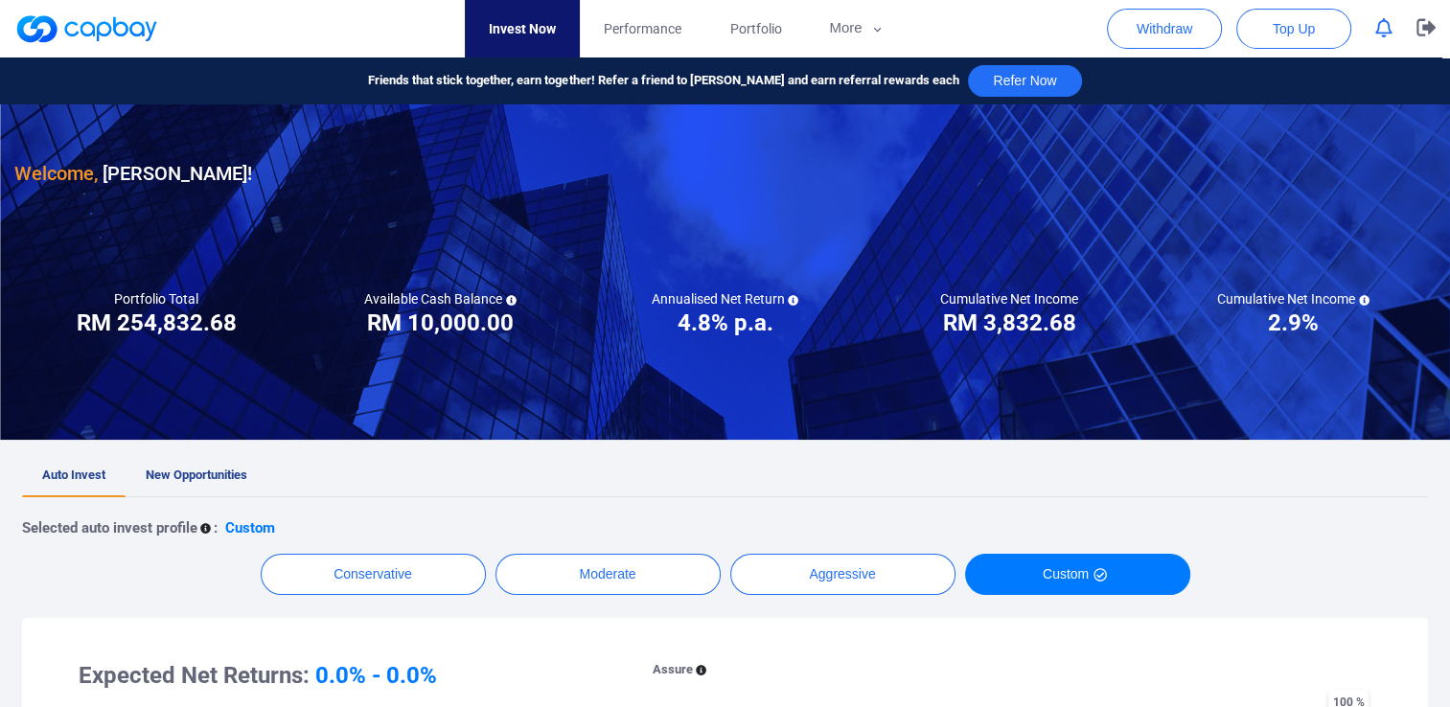
scroll to position [383, 0]
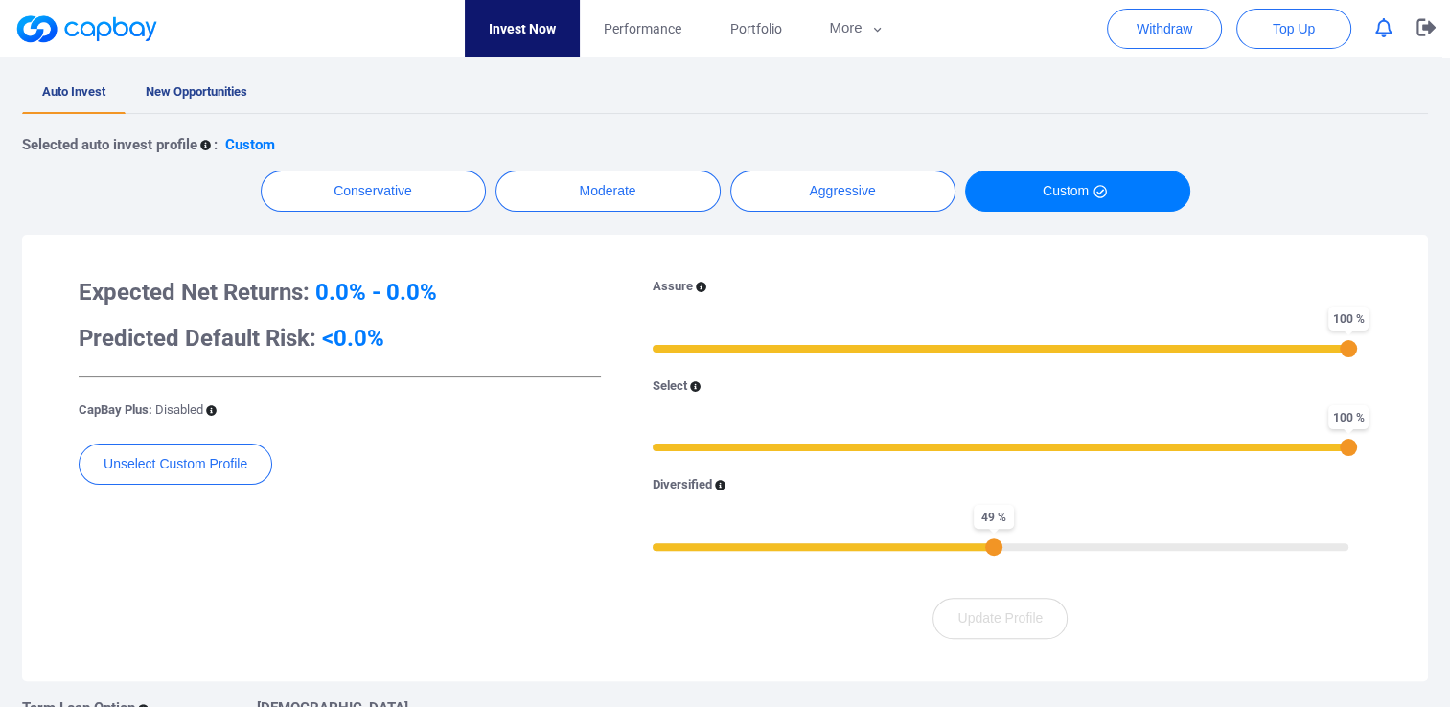
click at [992, 546] on div "49 %" at bounding box center [1001, 545] width 696 height 13
drag, startPoint x: 992, startPoint y: 546, endPoint x: 863, endPoint y: 572, distance: 132.0
click at [863, 572] on div "Assure 100 % Select 100 % Diversified 30 %" at bounding box center [1001, 426] width 742 height 298
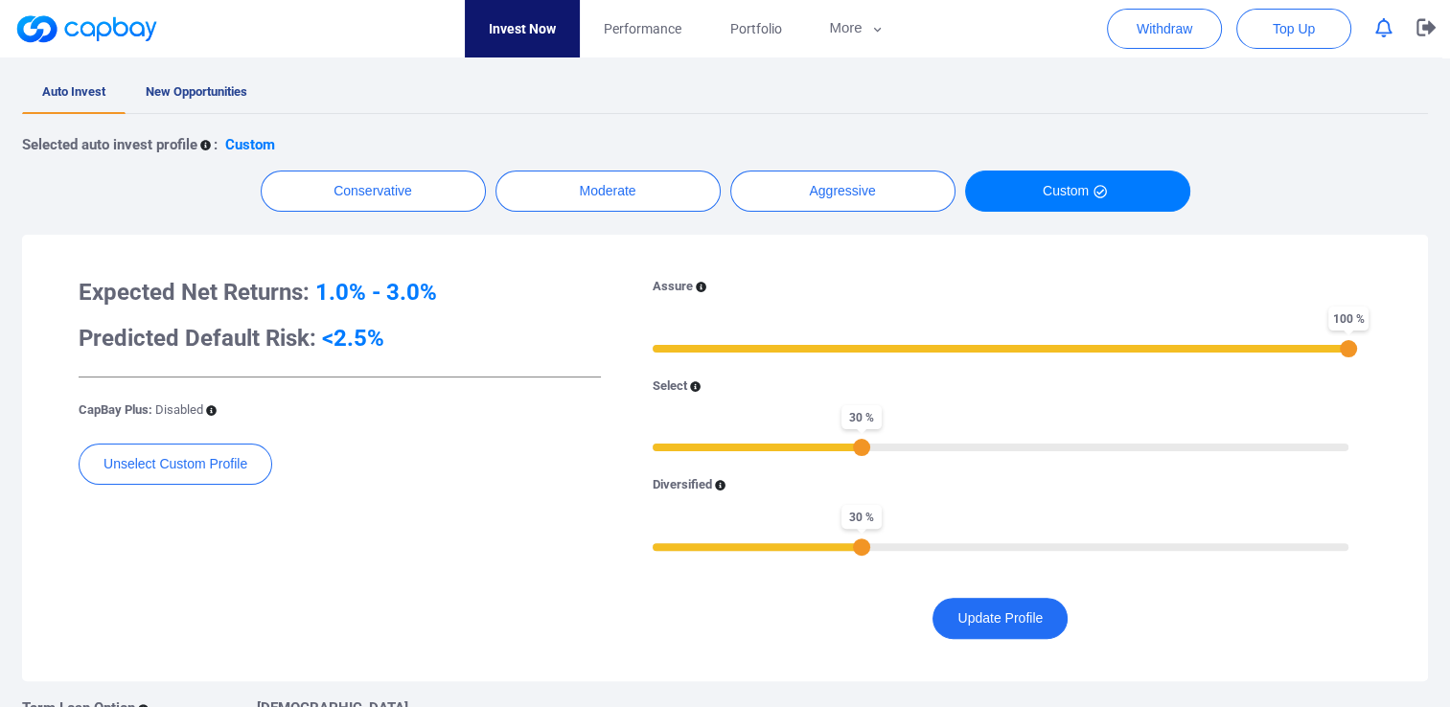
drag, startPoint x: 1347, startPoint y: 446, endPoint x: 863, endPoint y: 491, distance: 486.2
click at [863, 491] on div "Assure 100 % Select 30 % Diversified 30 %" at bounding box center [1001, 426] width 742 height 298
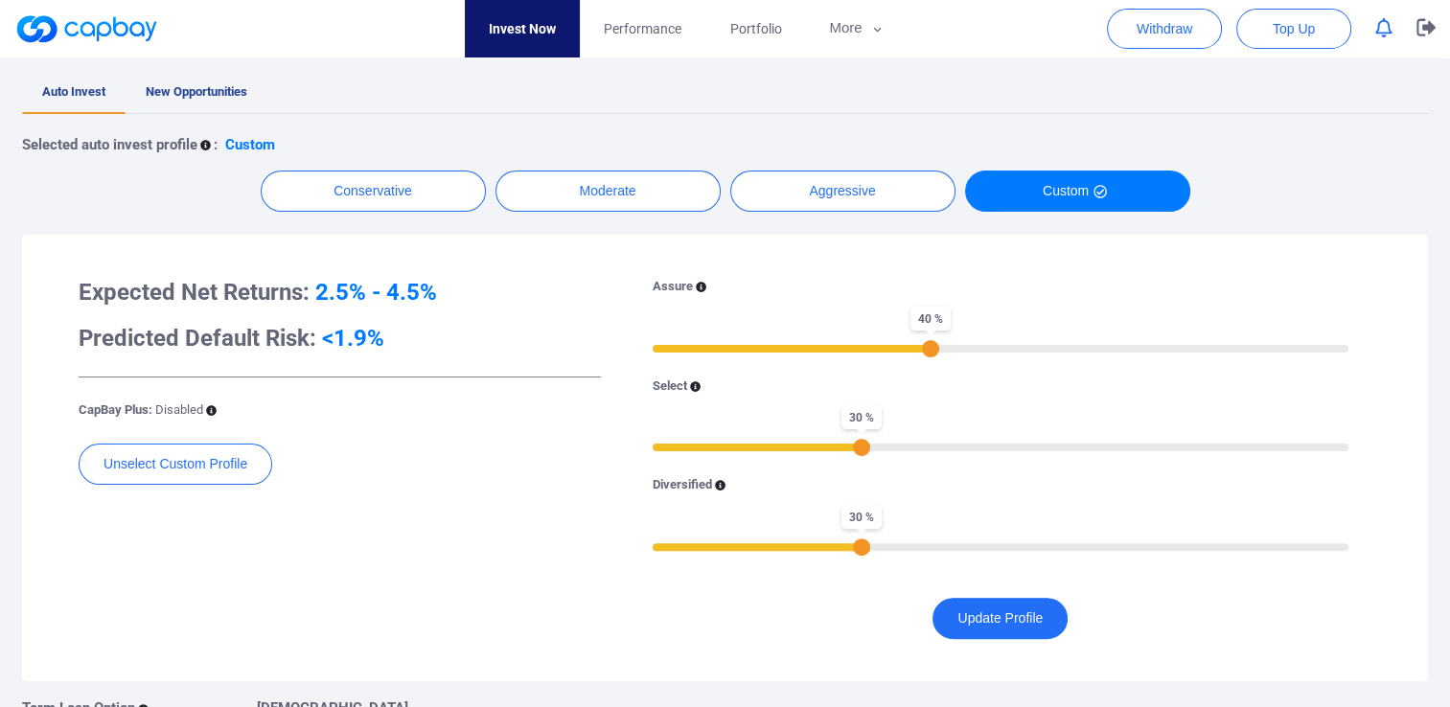
drag, startPoint x: 1345, startPoint y: 351, endPoint x: 930, endPoint y: 373, distance: 415.6
click at [930, 373] on div "Assure 40 % Select 30 % Diversified 30 %" at bounding box center [1001, 426] width 742 height 298
click at [529, 592] on div "Expected Net Returns: 4.0% - 6.0% Predicted Default Risk: <1.3% CapBay Plus: Di…" at bounding box center [339, 458] width 551 height 362
click at [345, 190] on button "Conservative" at bounding box center [373, 191] width 225 height 41
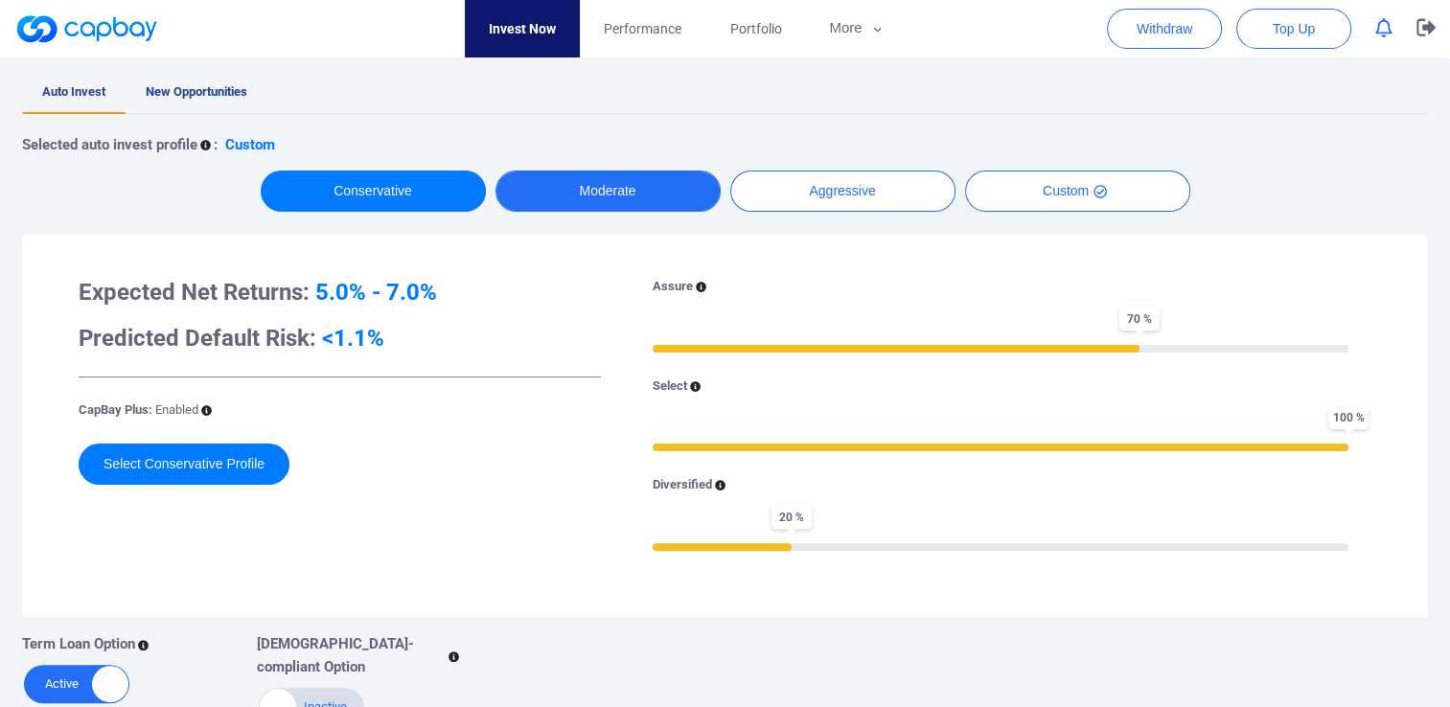
click at [613, 198] on button "Moderate" at bounding box center [608, 191] width 225 height 41
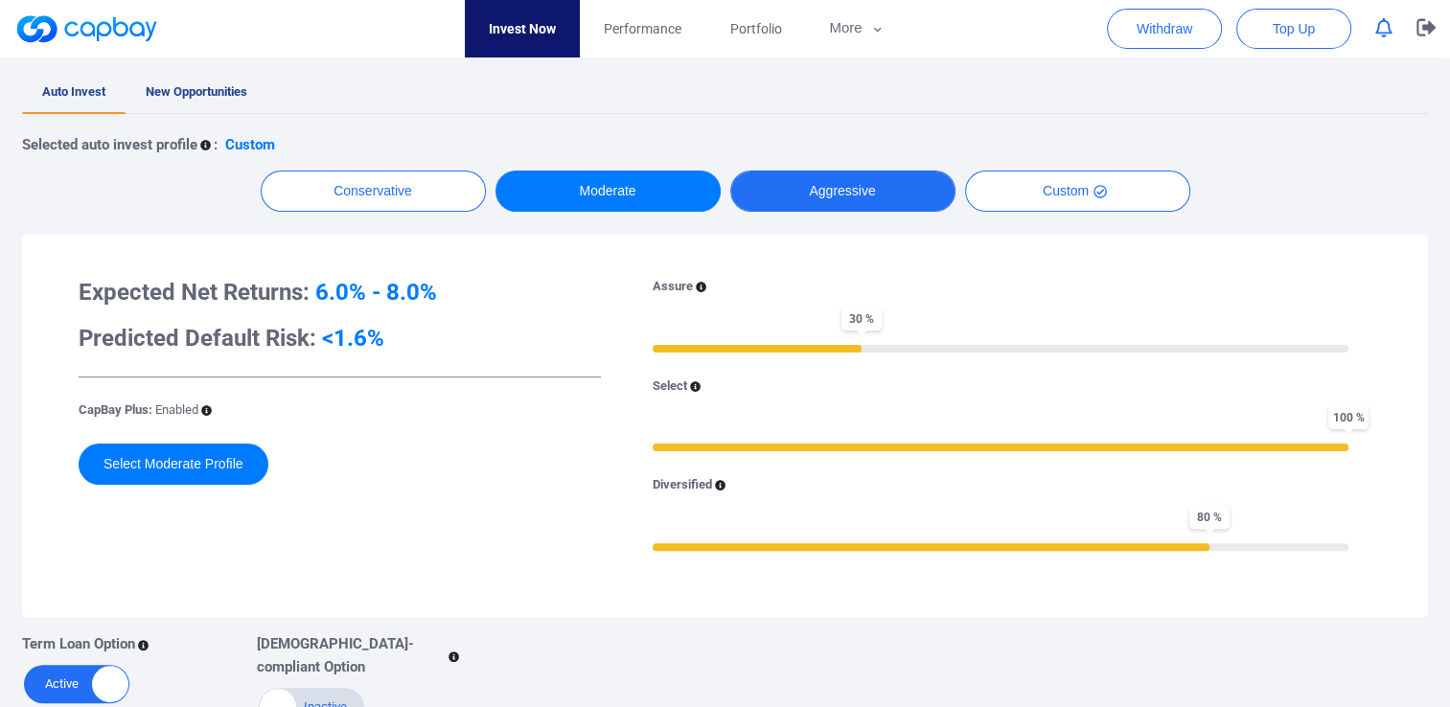
click at [806, 190] on button "Aggressive" at bounding box center [842, 191] width 225 height 41
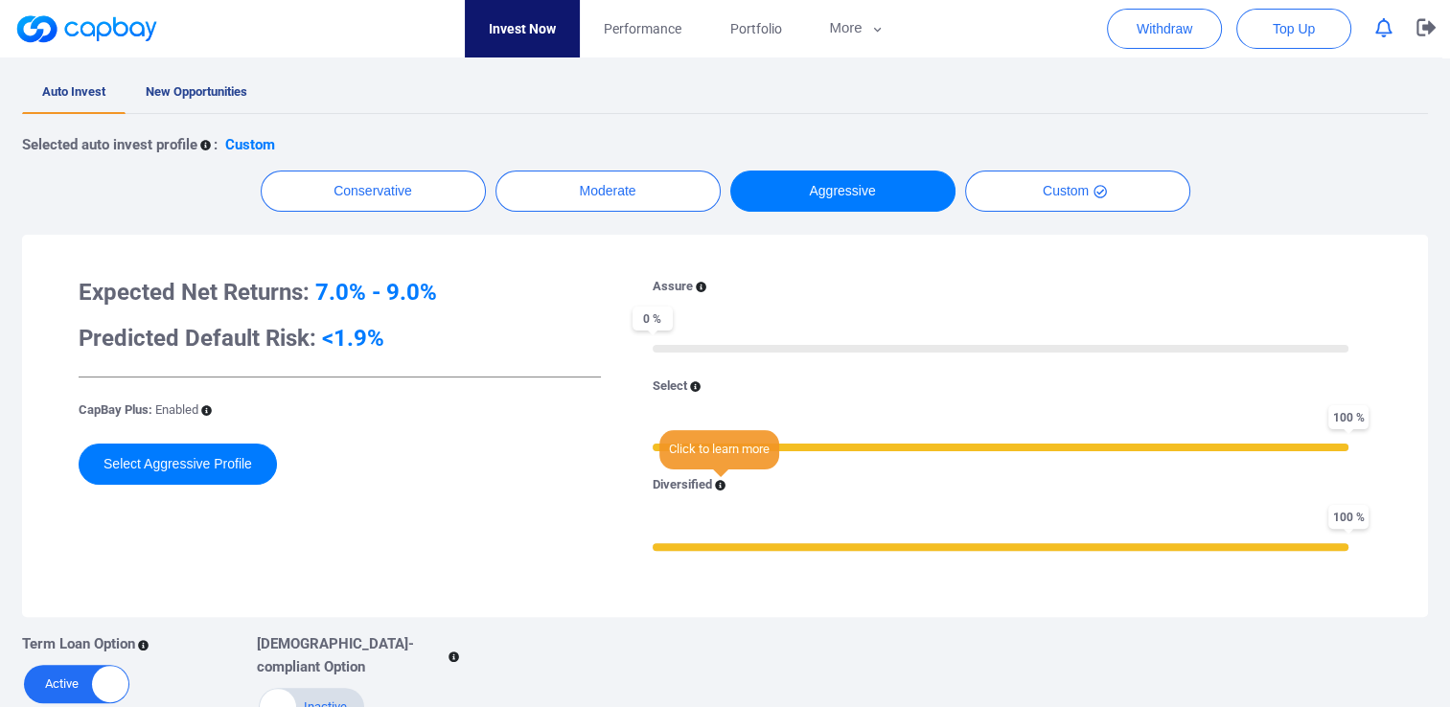
click at [725, 484] on icon at bounding box center [720, 486] width 11 height 11
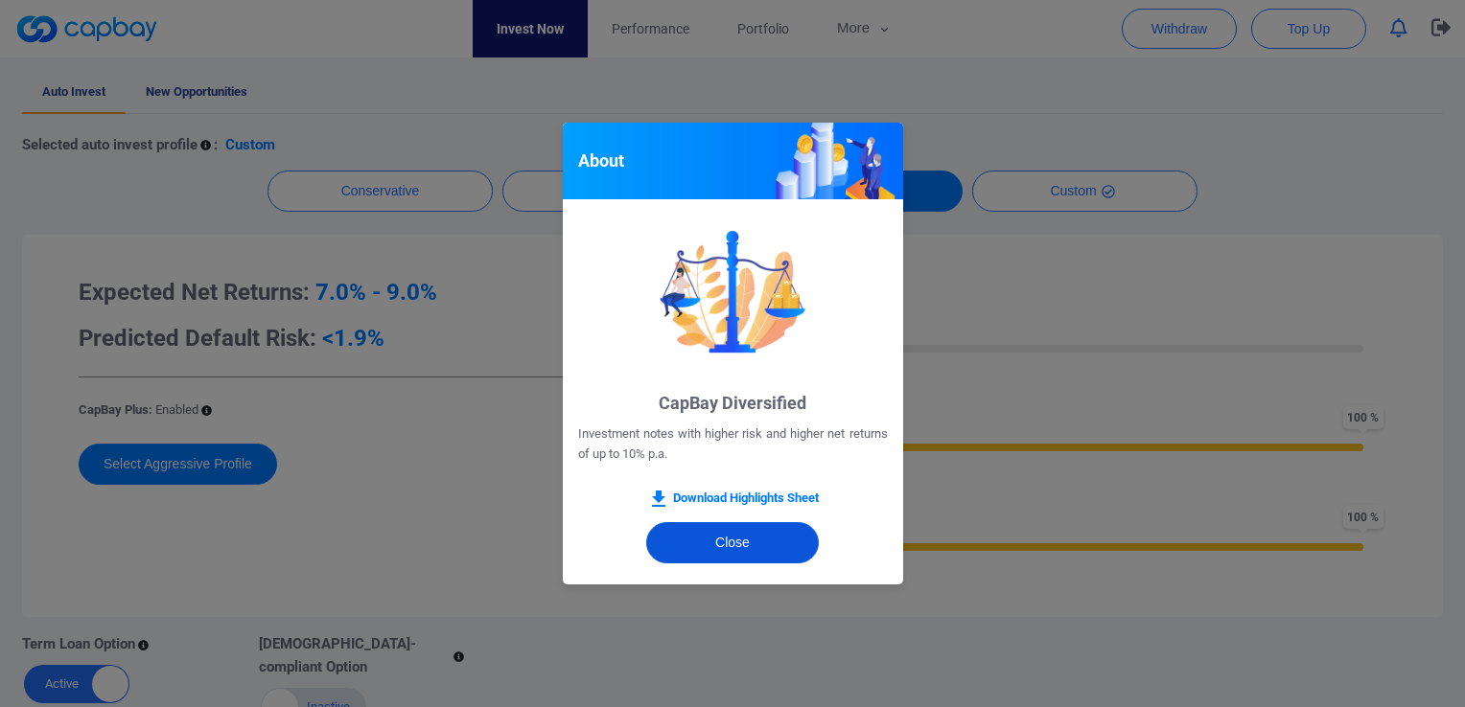
click at [728, 544] on button "Close" at bounding box center [732, 542] width 173 height 41
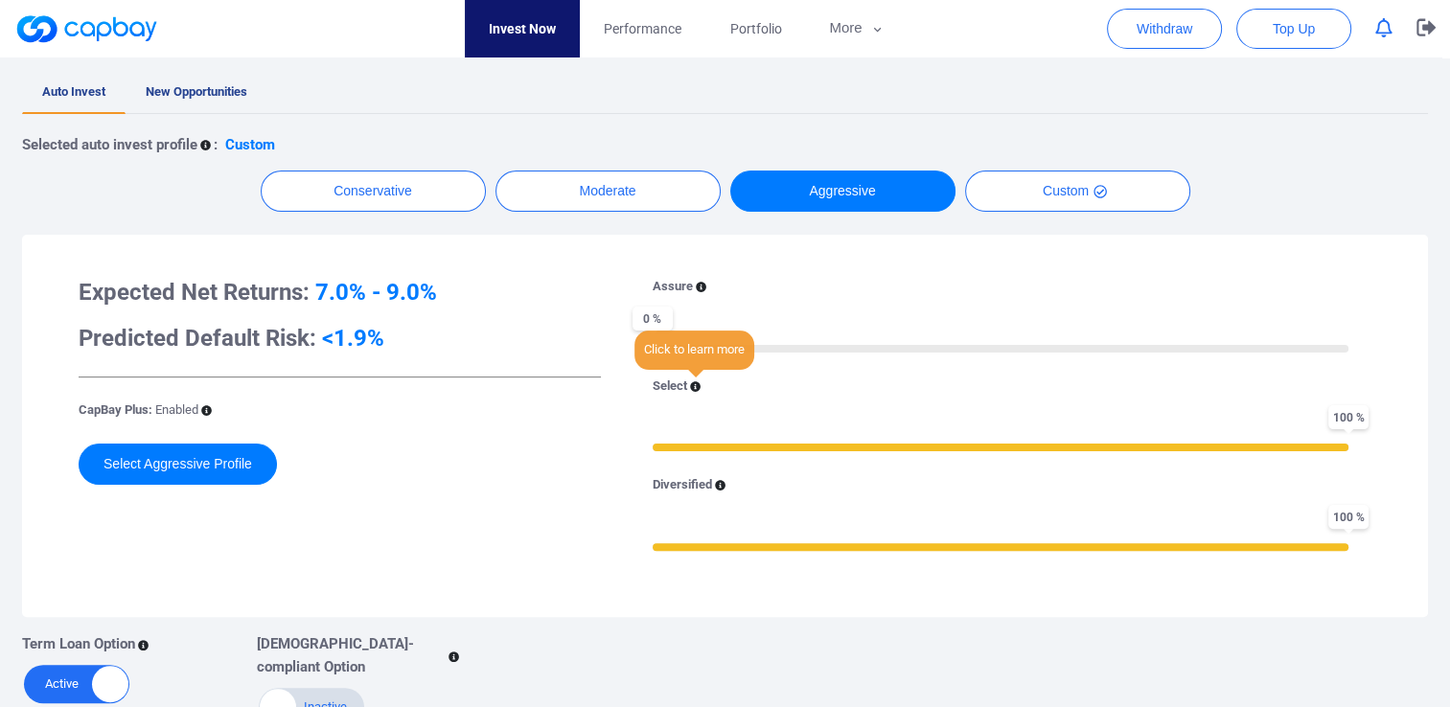
click at [692, 385] on icon at bounding box center [695, 386] width 11 height 11
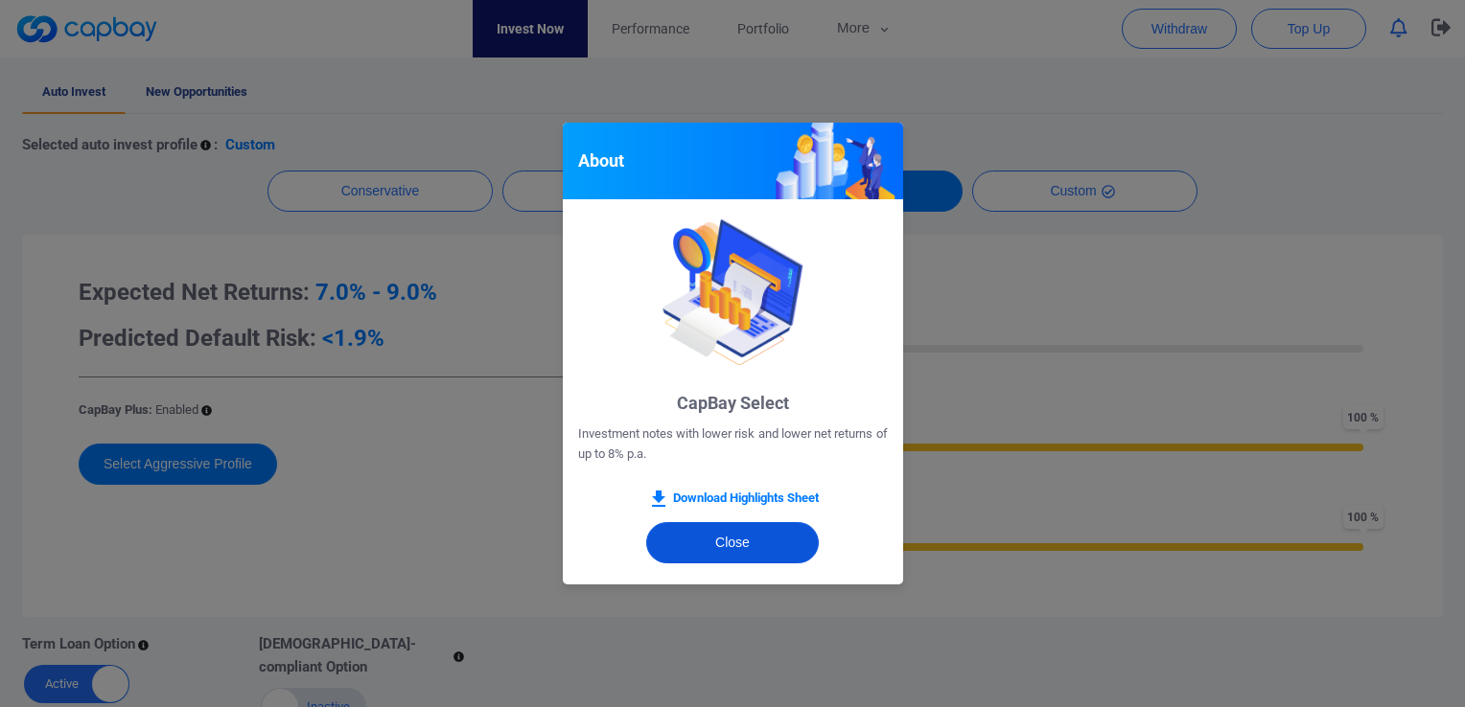
click at [750, 544] on button "Close" at bounding box center [732, 542] width 173 height 41
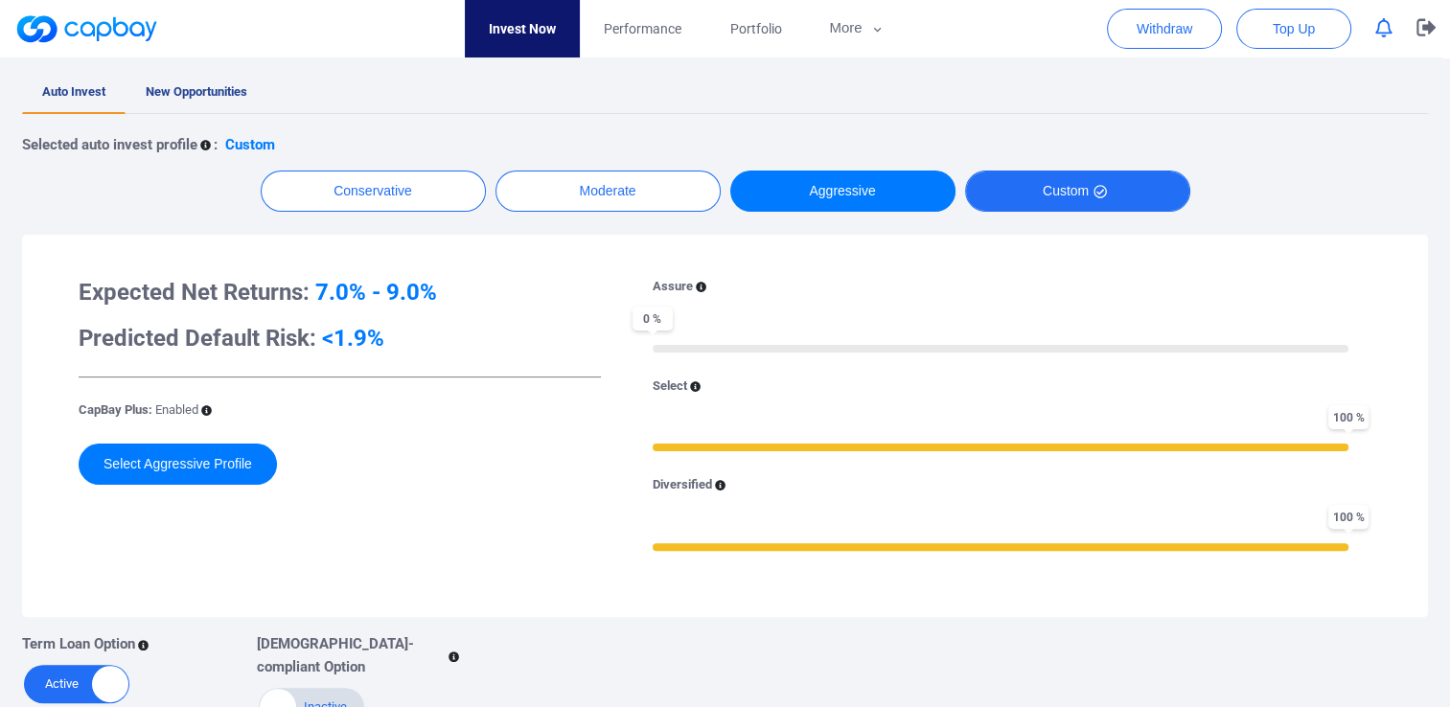
click at [1029, 207] on button "Custom" at bounding box center [1077, 191] width 225 height 41
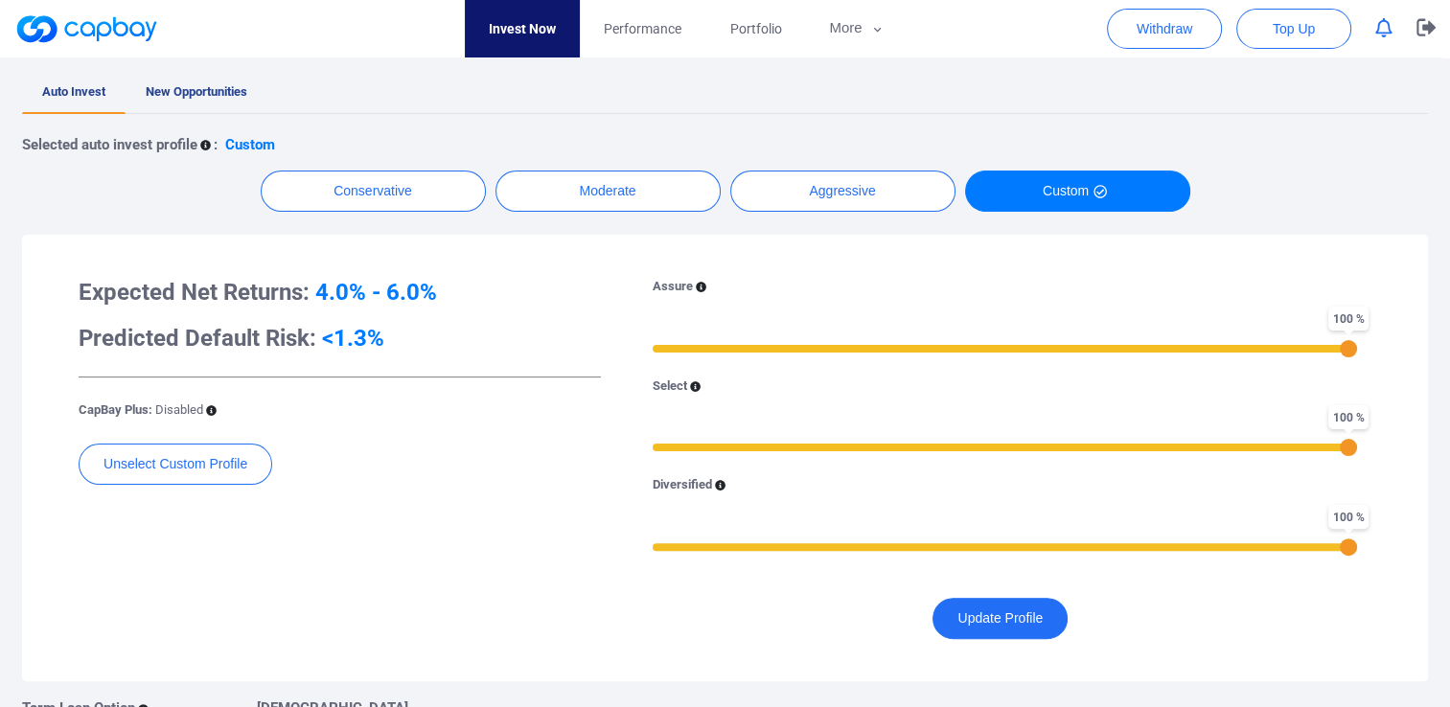
click at [458, 458] on div "Unselect Custom Profile" at bounding box center [340, 474] width 522 height 60
click at [607, 195] on button "Moderate" at bounding box center [608, 191] width 225 height 41
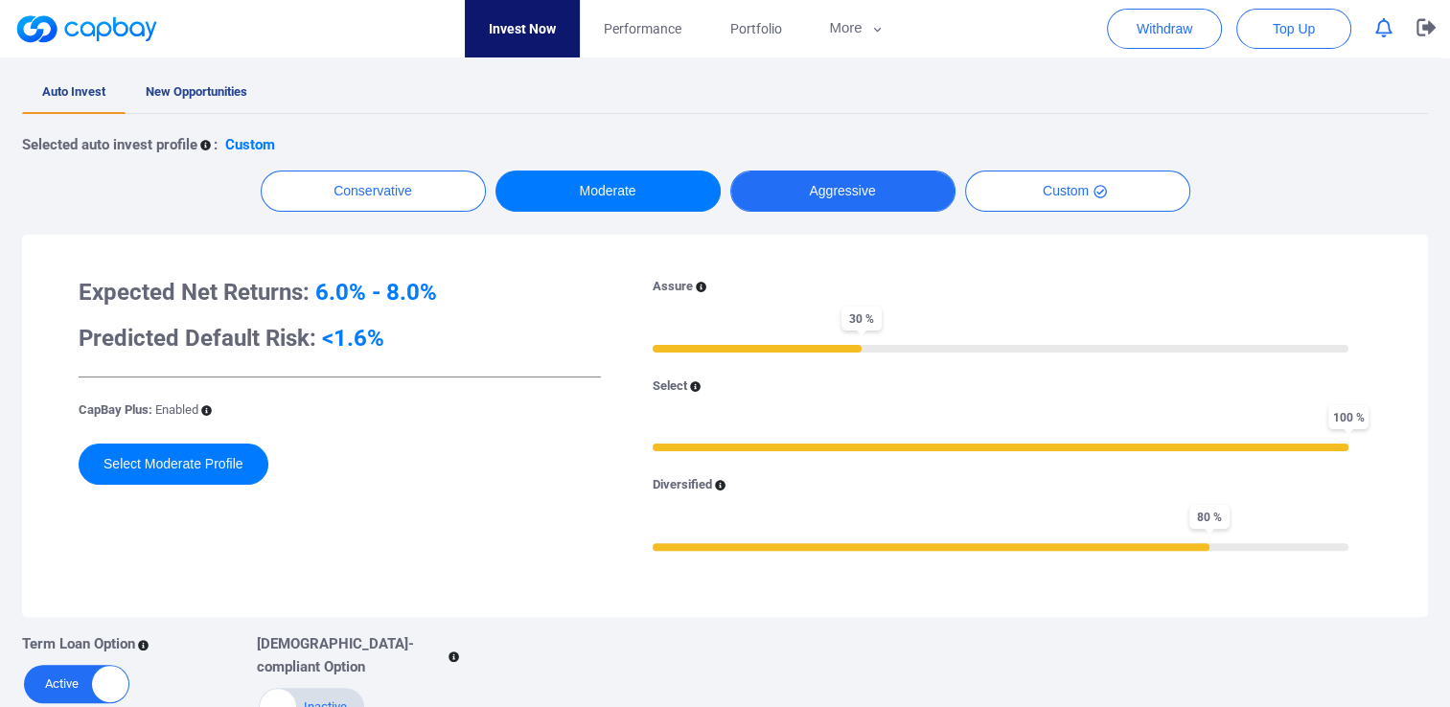
click at [794, 193] on button "Aggressive" at bounding box center [842, 191] width 225 height 41
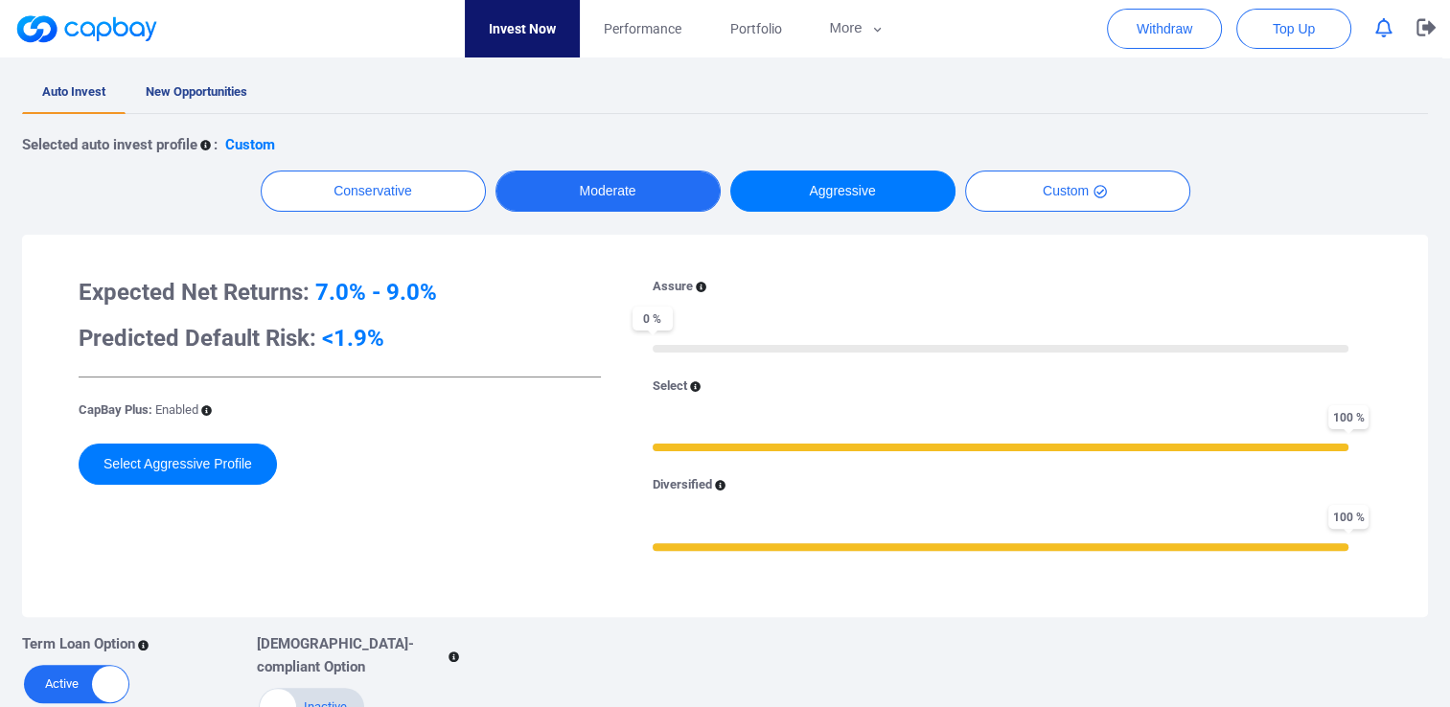
click at [579, 201] on button "Moderate" at bounding box center [608, 191] width 225 height 41
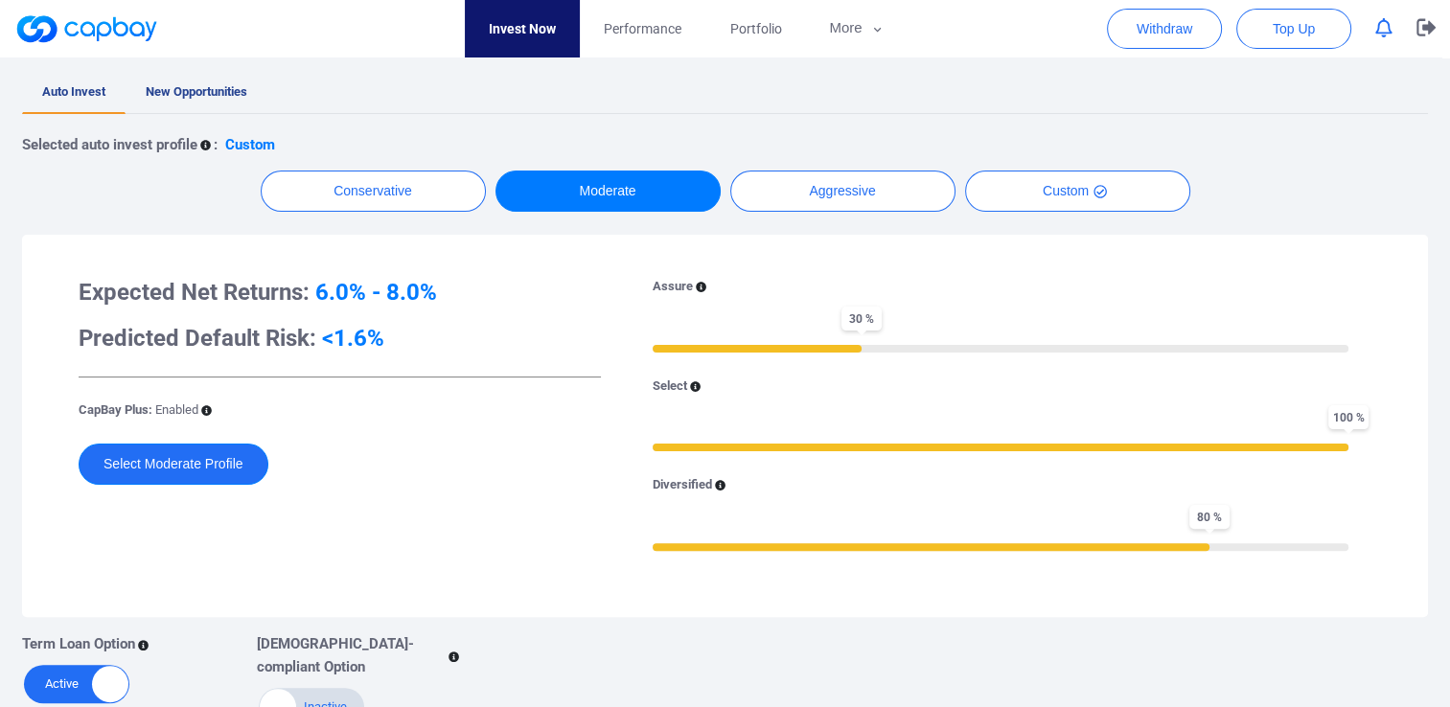
click at [193, 468] on button "Select Moderate Profile" at bounding box center [174, 464] width 190 height 41
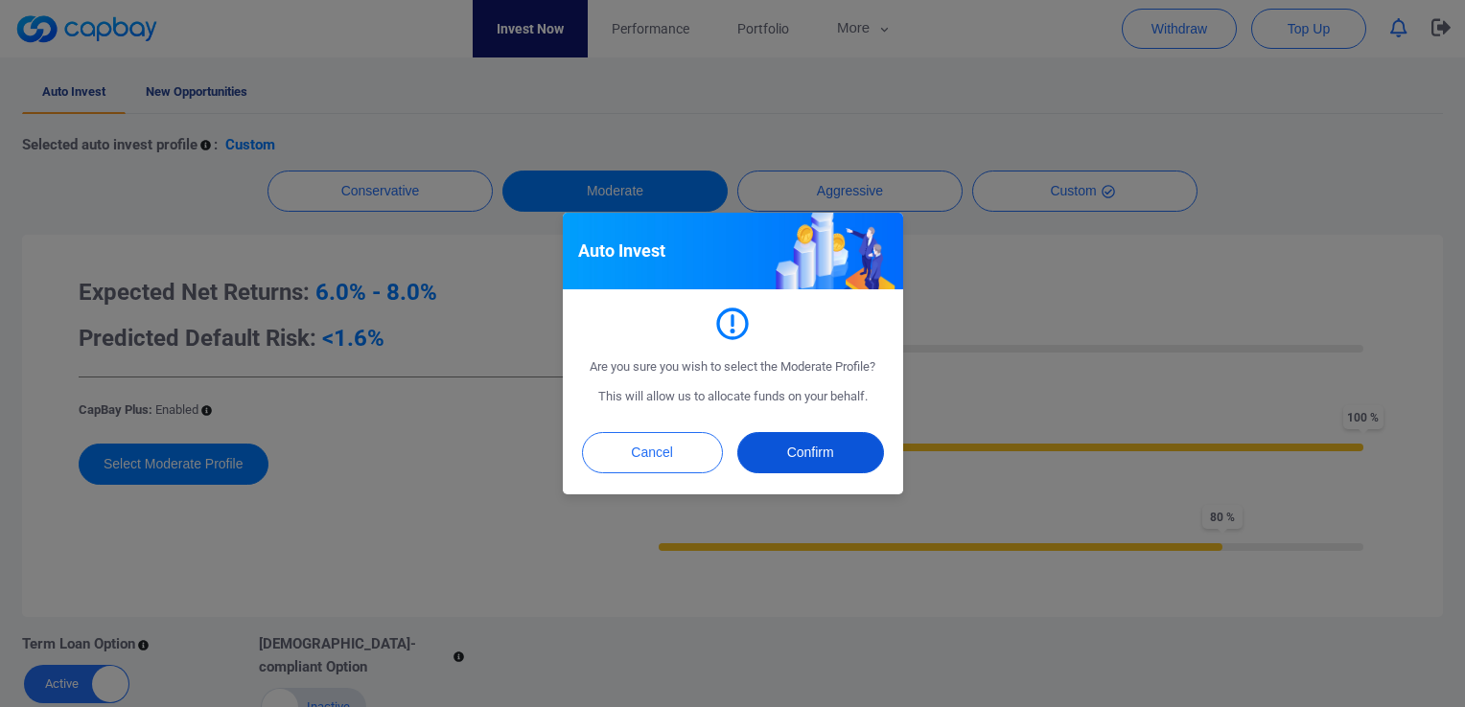
click at [809, 462] on button "Confirm" at bounding box center [810, 452] width 147 height 41
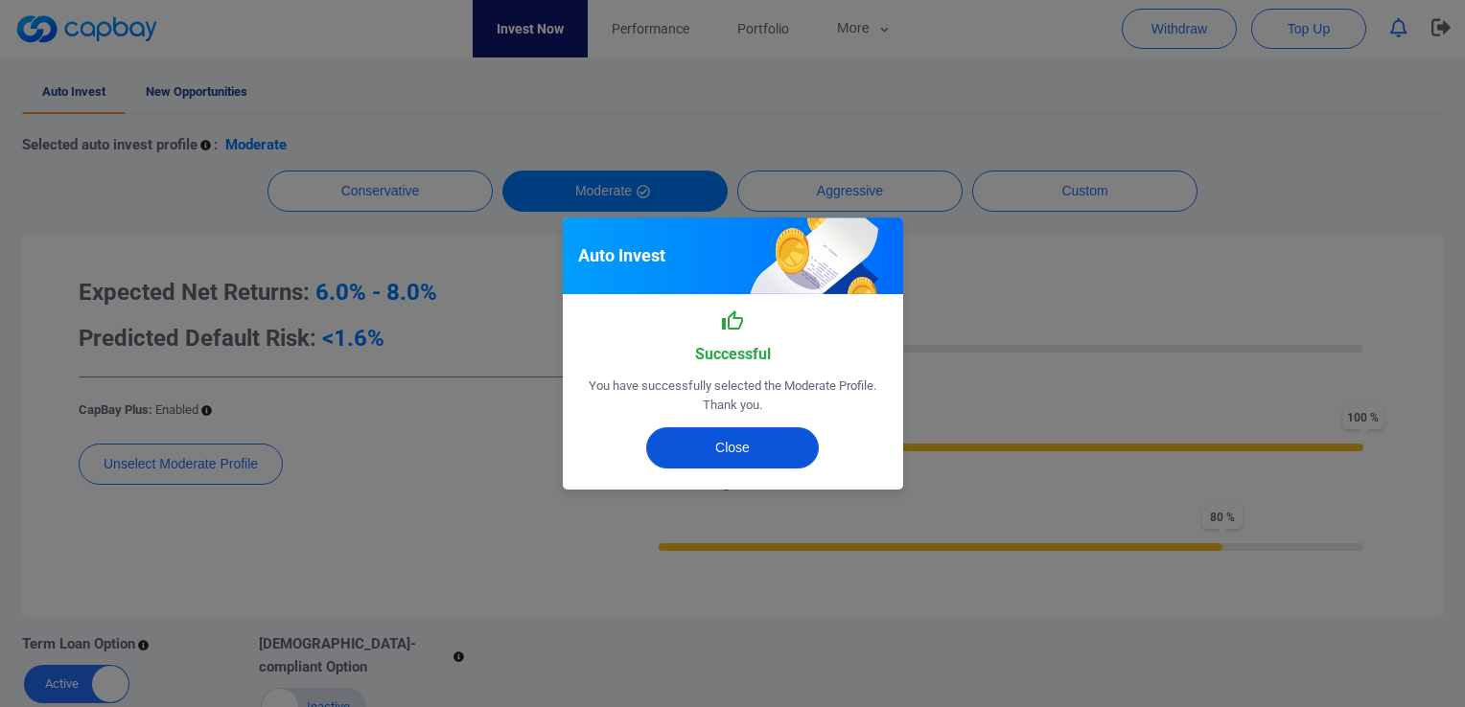
click at [702, 447] on button "Close" at bounding box center [732, 448] width 173 height 41
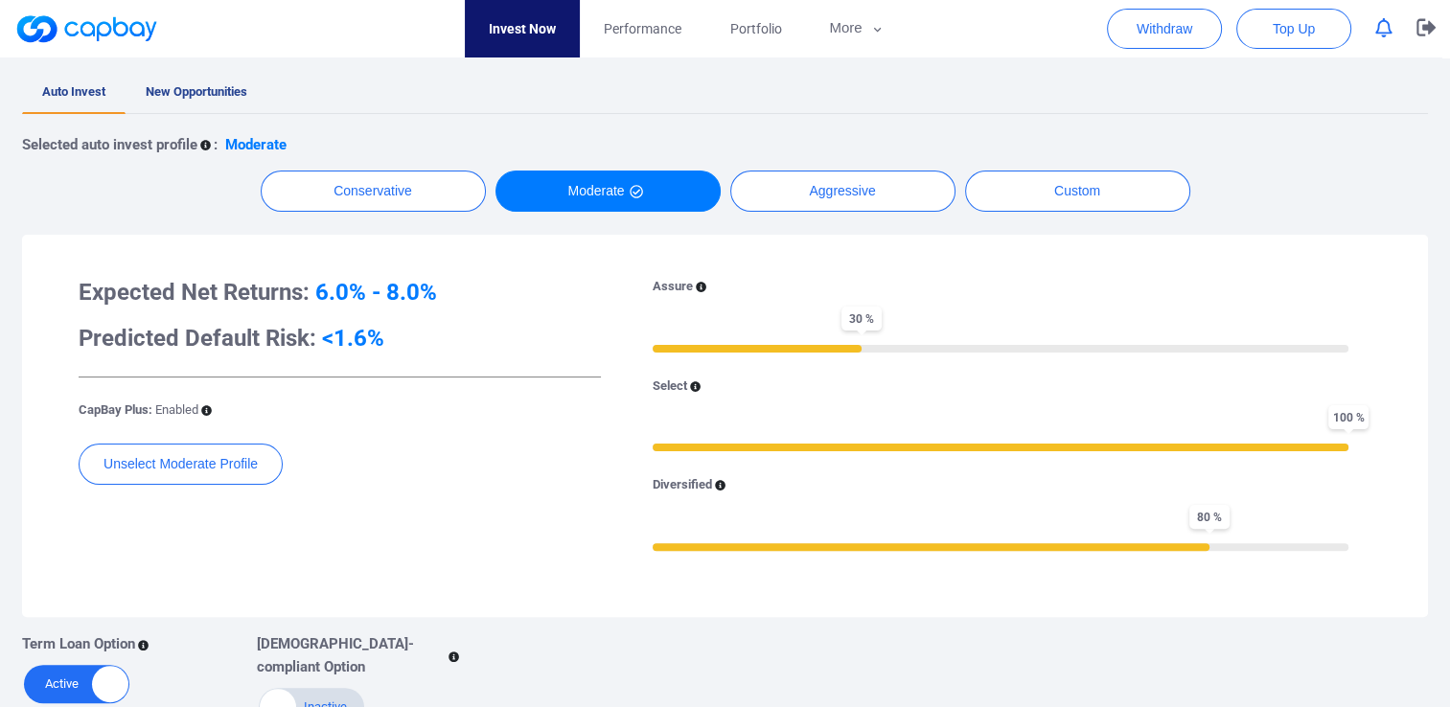
click at [358, 535] on div "Expected Net Returns: 6.0% - 8.0% Predicted Default Risk: <1.6% CapBay Plus: En…" at bounding box center [339, 426] width 551 height 298
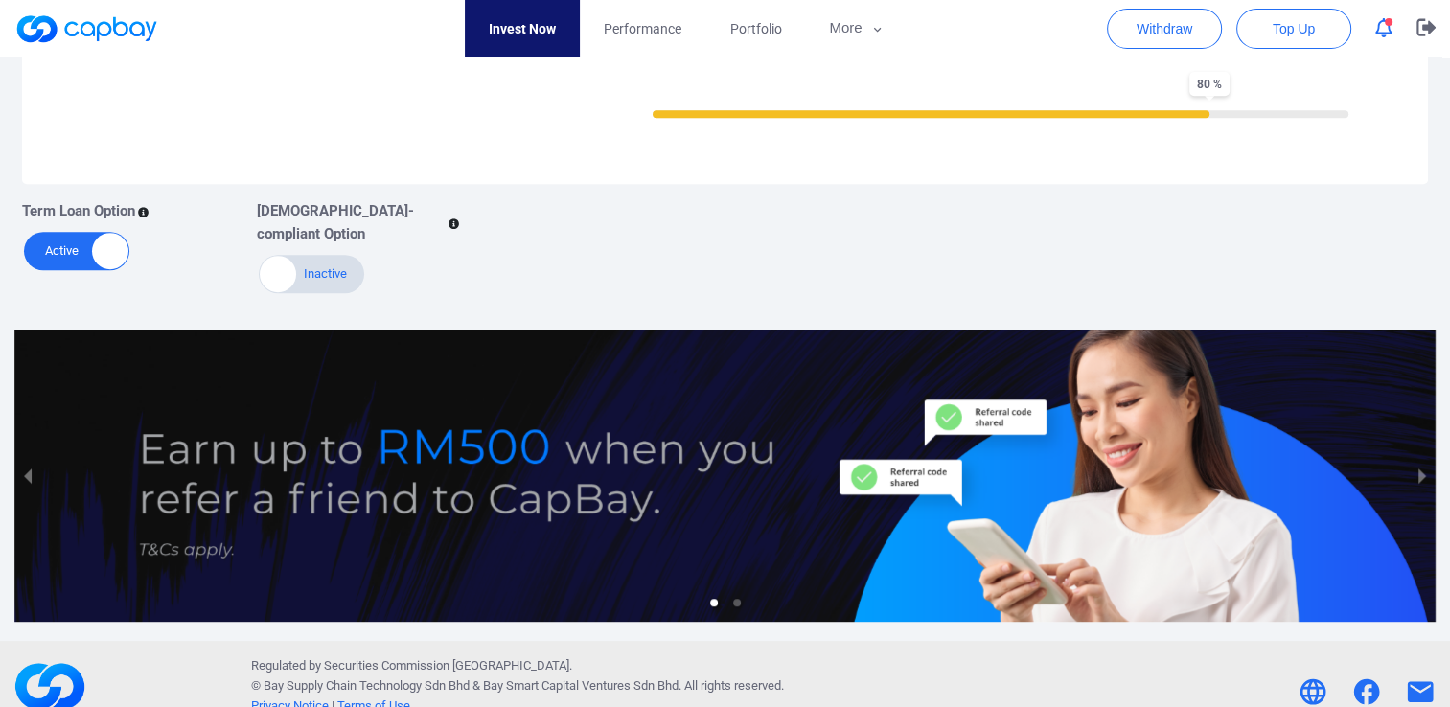
scroll to position [146, 0]
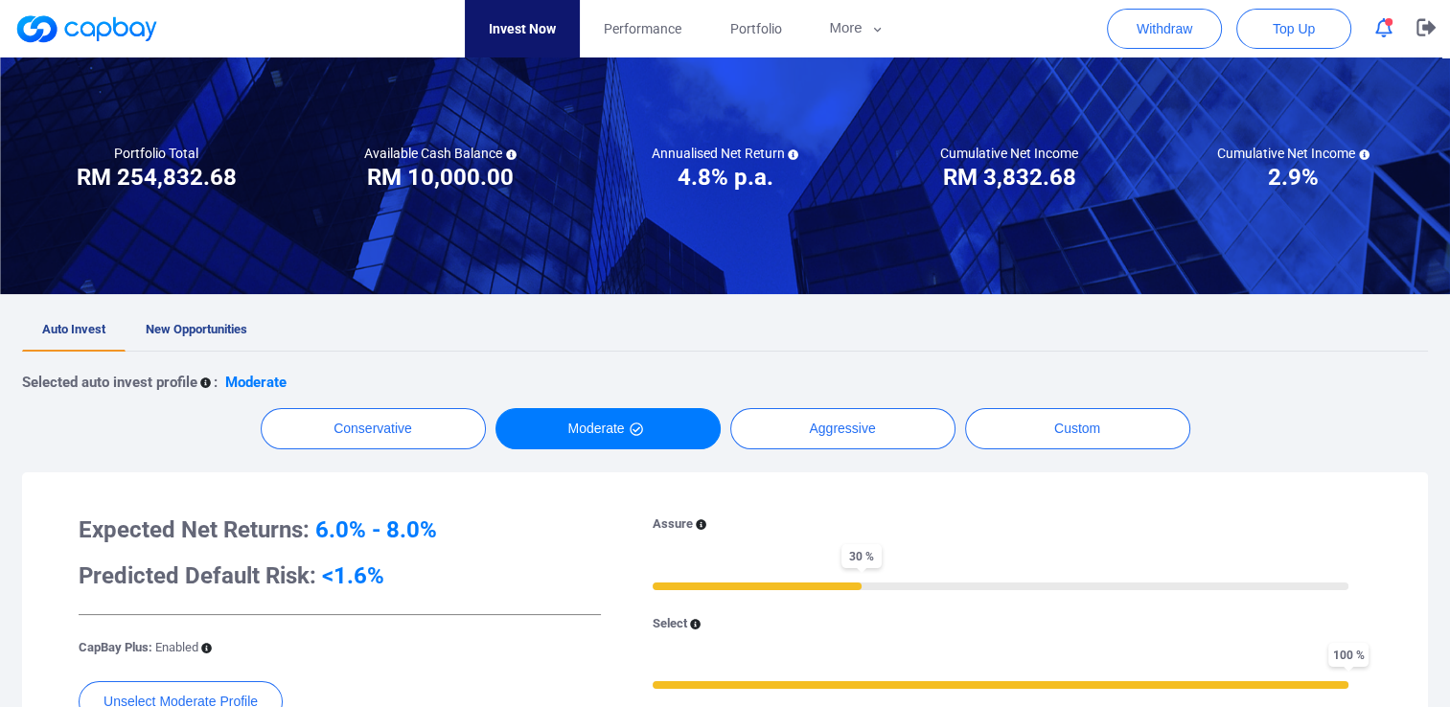
click at [1394, 26] on button "button" at bounding box center [1384, 28] width 36 height 30
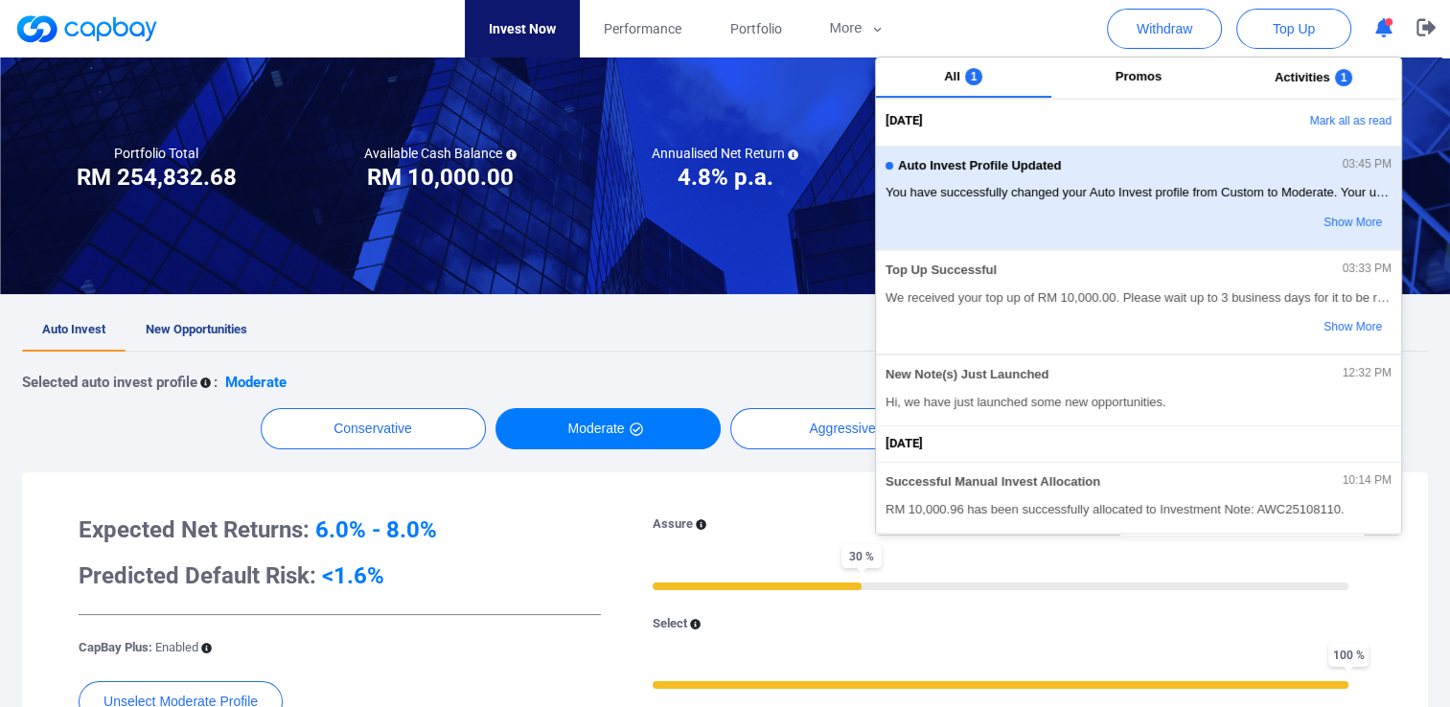
click at [1112, 207] on div "Auto Invest Profile Updated 03:45 PM You have successfully changed your Auto In…" at bounding box center [1139, 197] width 506 height 83
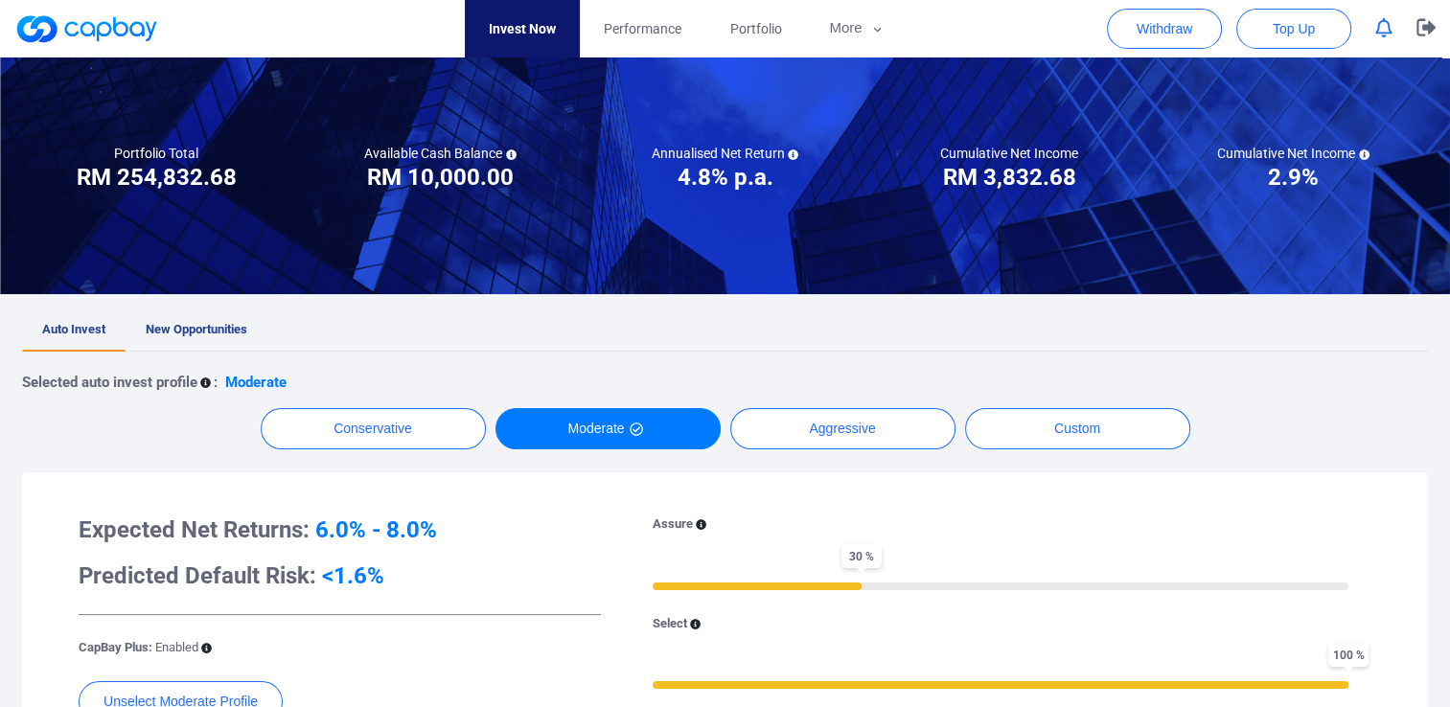
click at [334, 32] on nav "Invest Now Performance Portfolio More Transaction My Statements My Profile FAQs…" at bounding box center [687, 29] width 1422 height 58
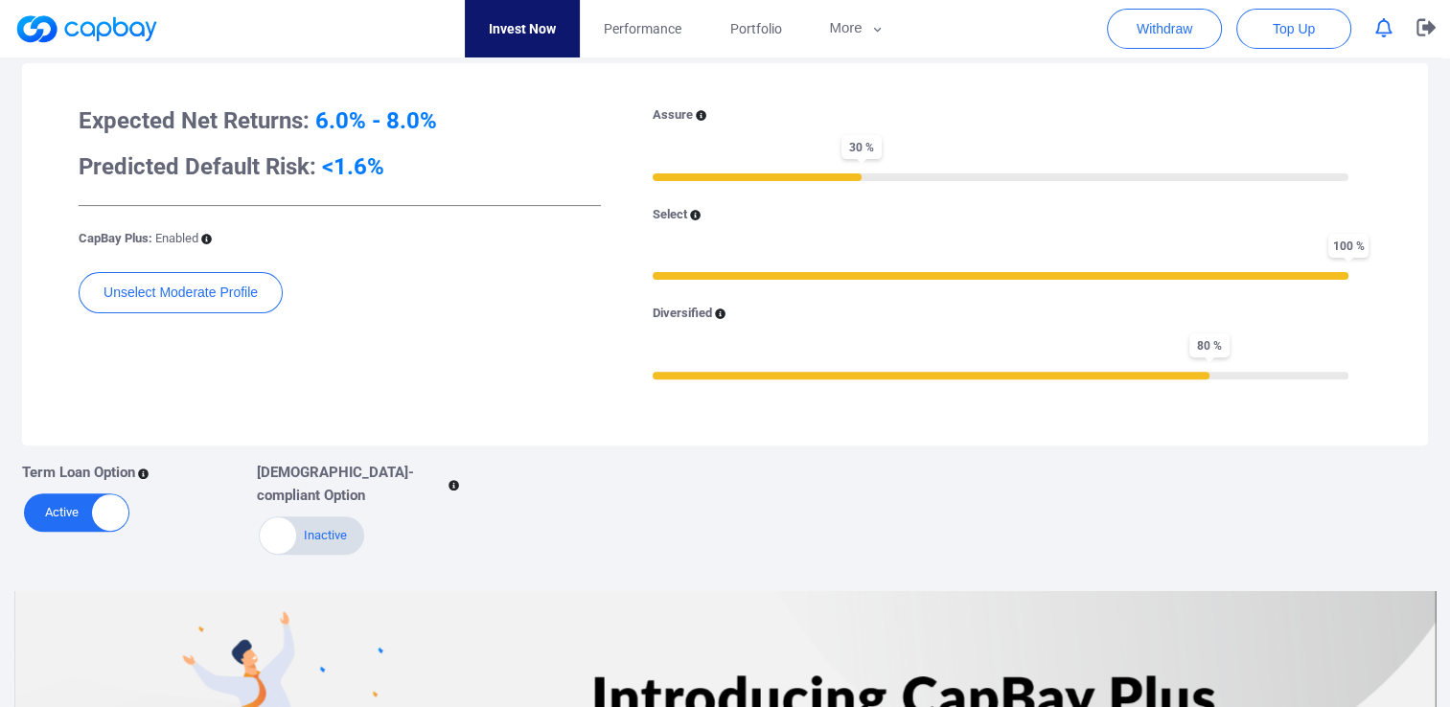
scroll to position [433, 0]
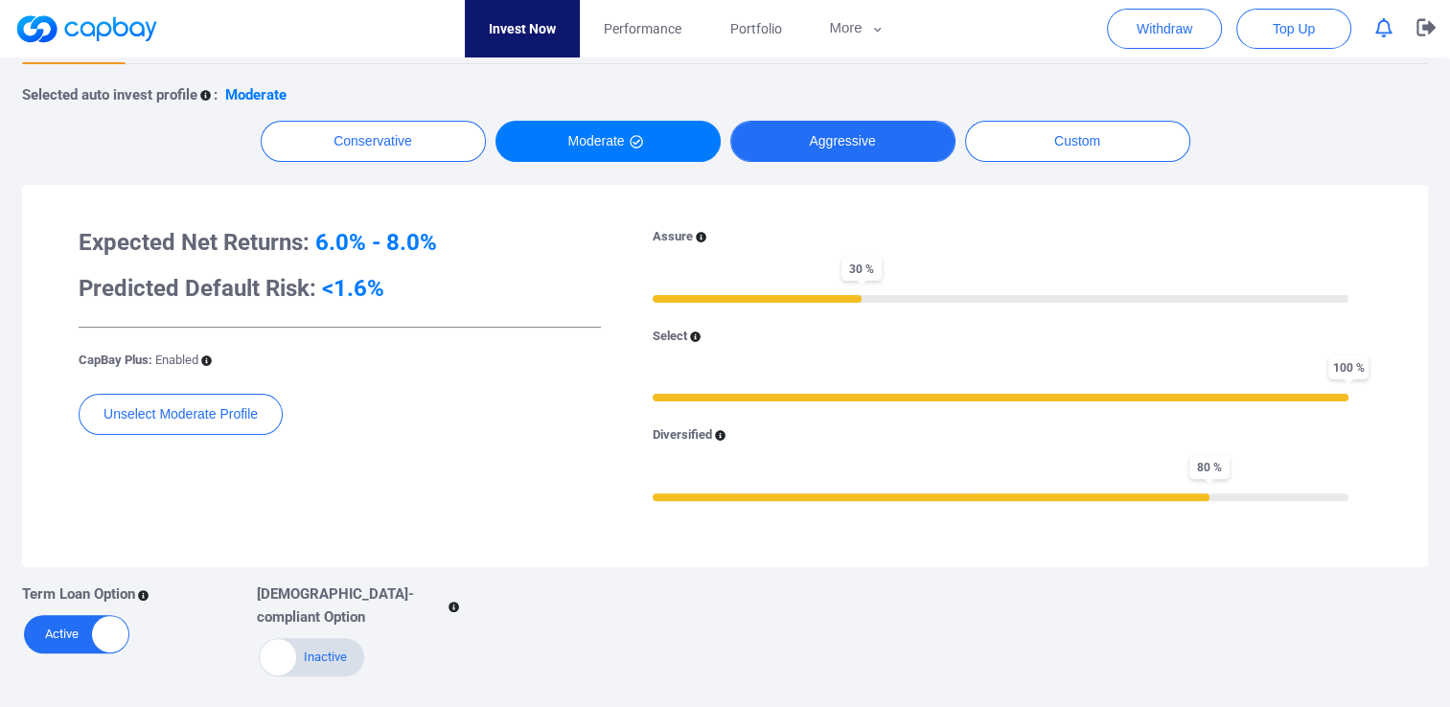
click at [835, 144] on button "Aggressive" at bounding box center [842, 141] width 225 height 41
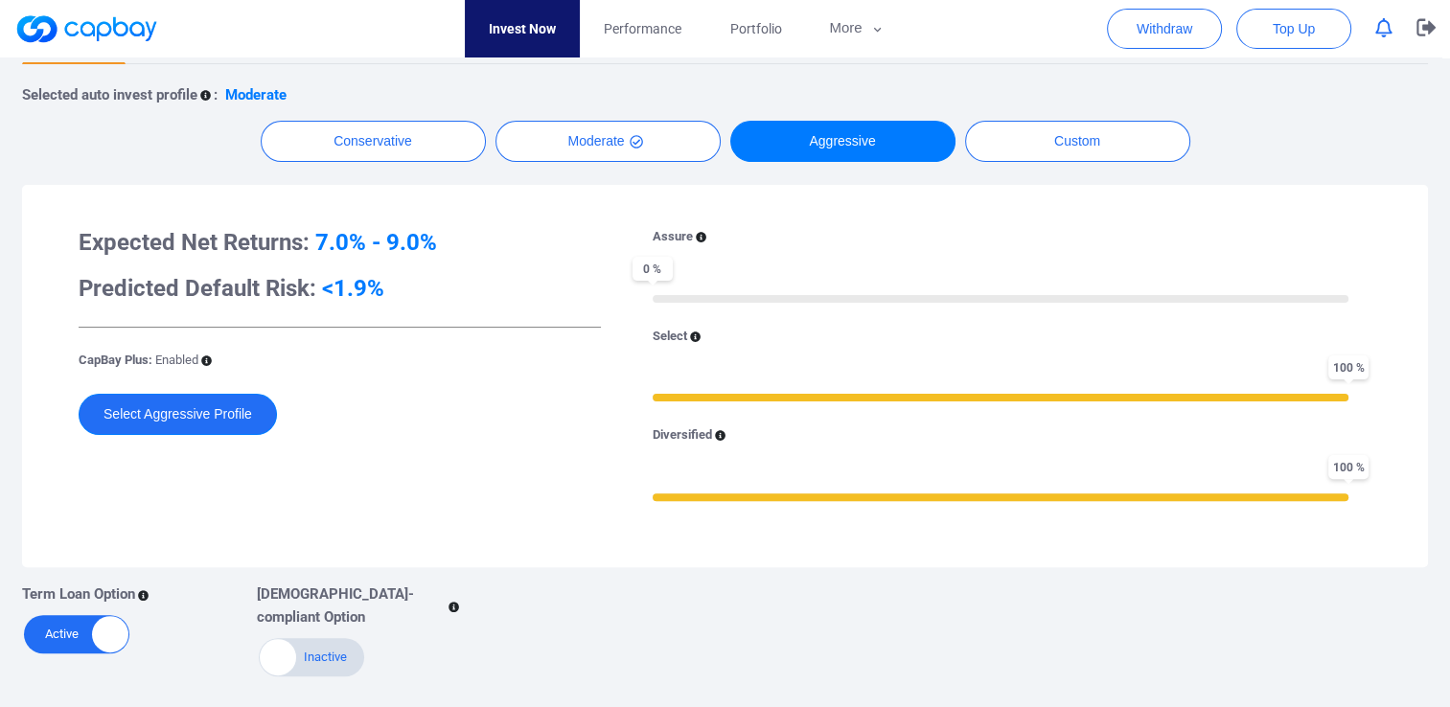
click at [121, 413] on button "Select Aggressive Profile" at bounding box center [178, 414] width 198 height 41
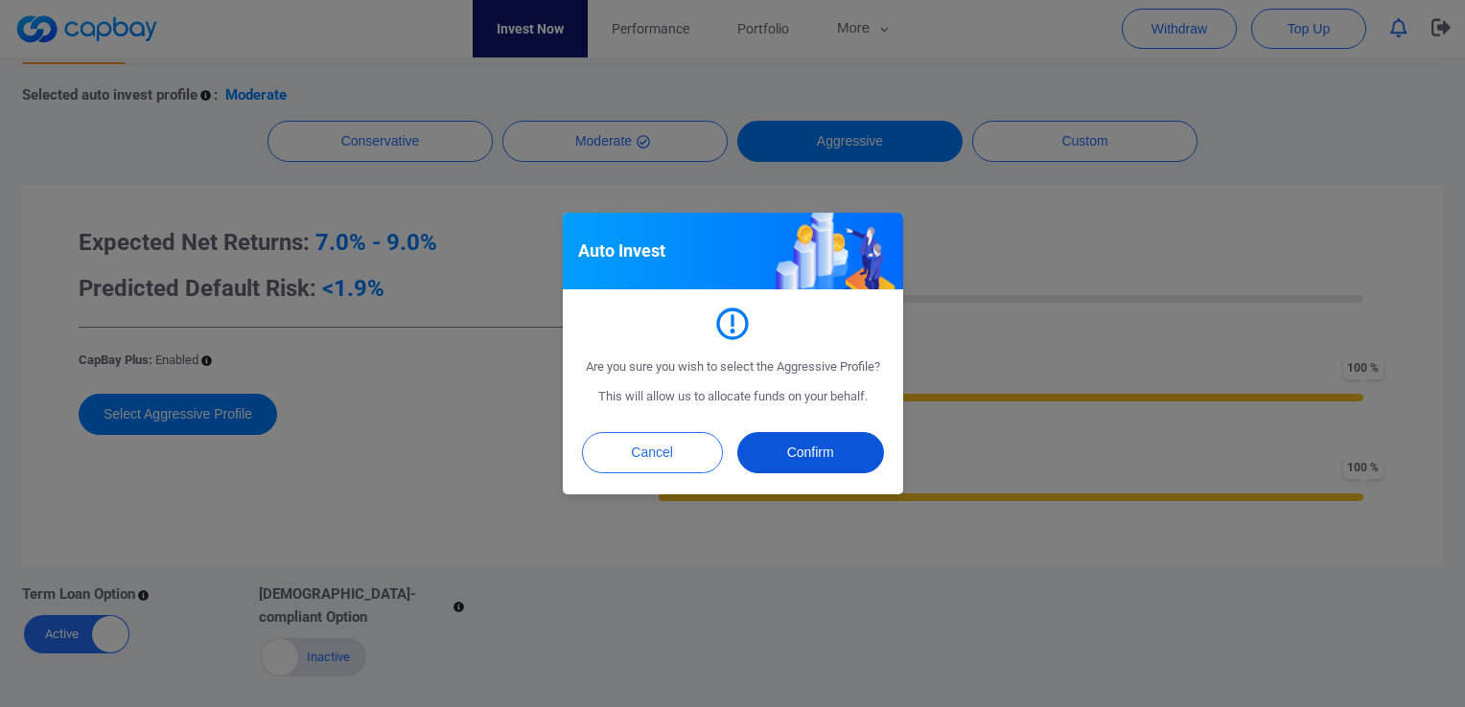
click at [828, 464] on button "Confirm" at bounding box center [810, 452] width 147 height 41
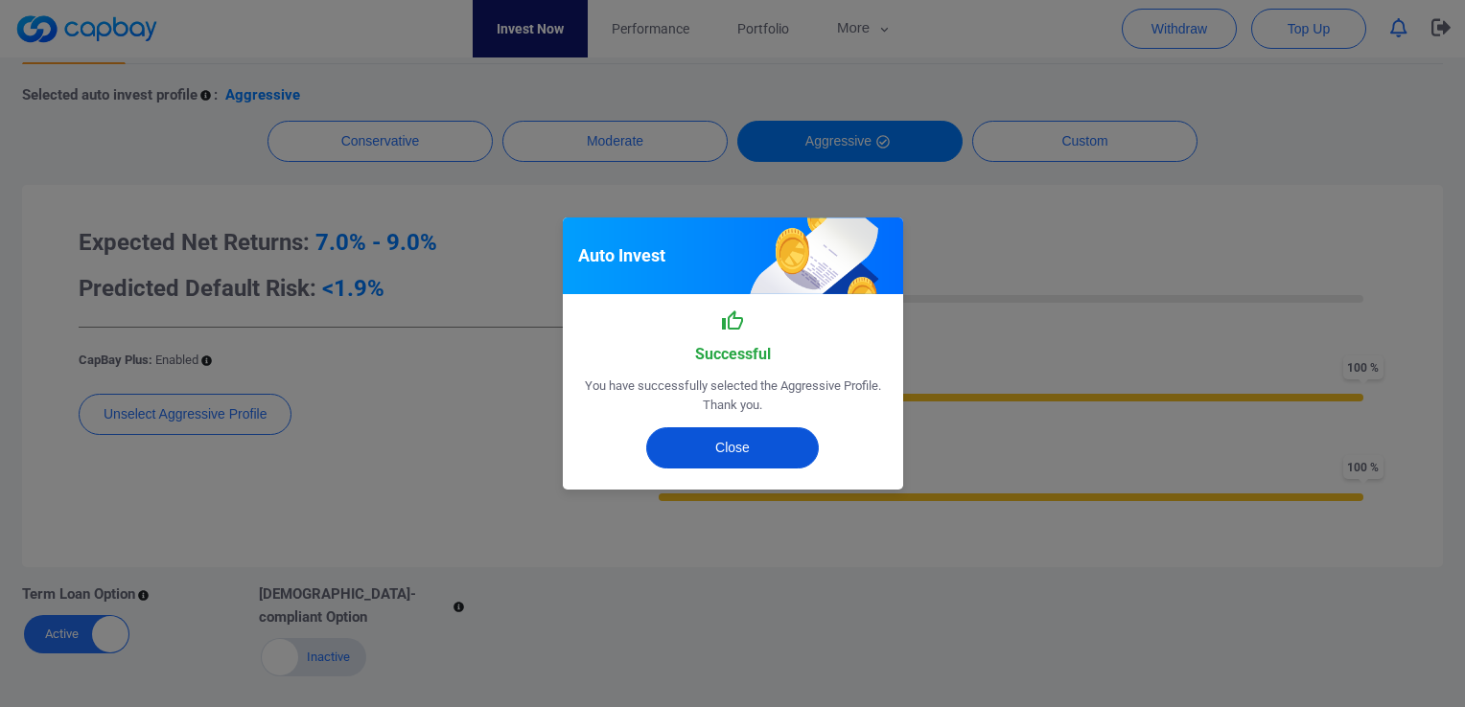
click at [750, 439] on button "Close" at bounding box center [732, 448] width 173 height 41
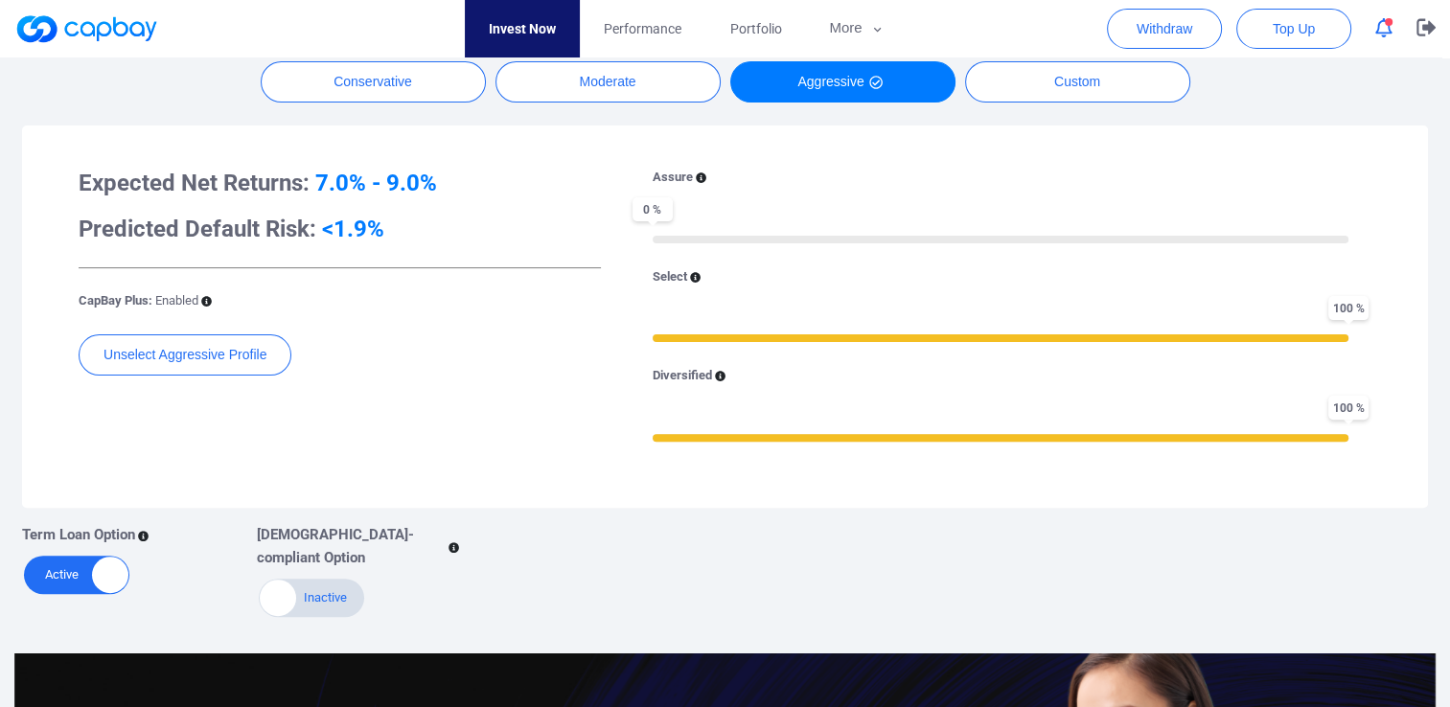
scroll to position [671, 0]
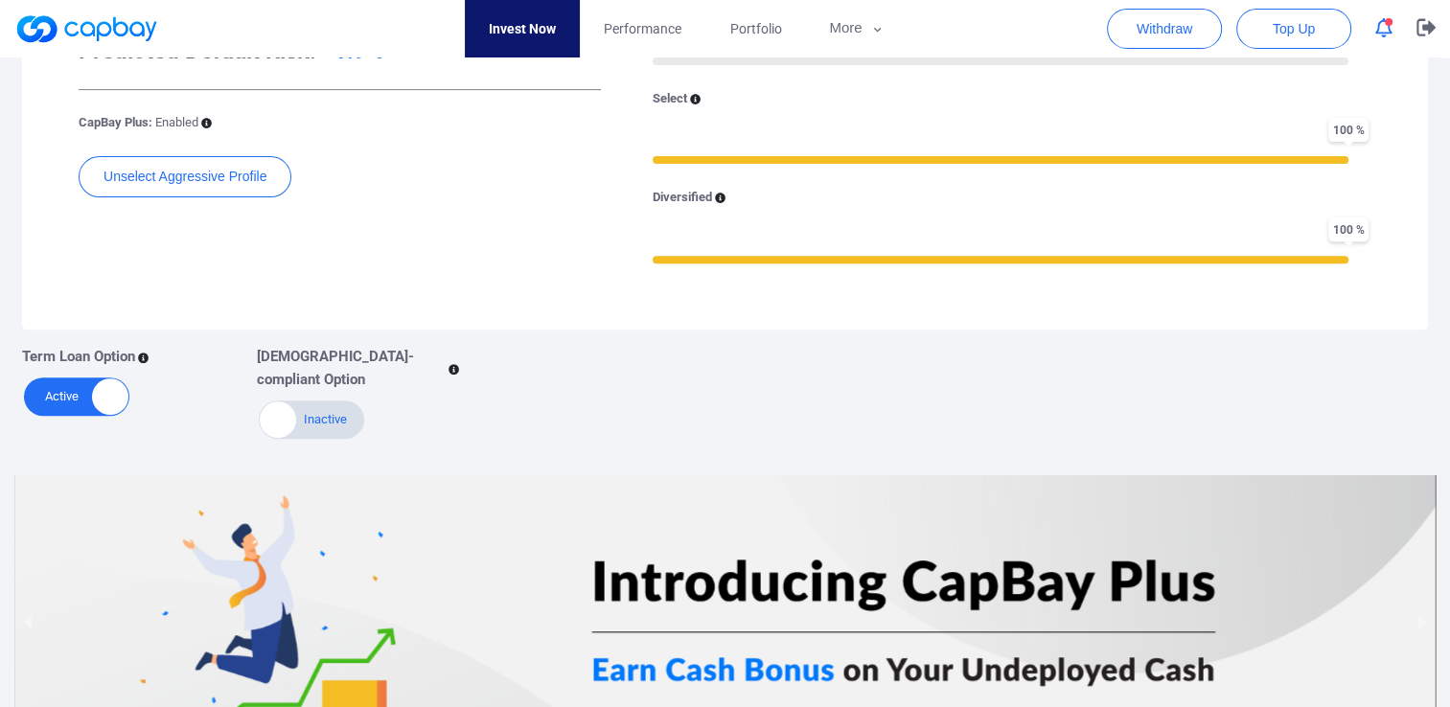
click at [1386, 27] on icon "button" at bounding box center [1383, 28] width 17 height 20
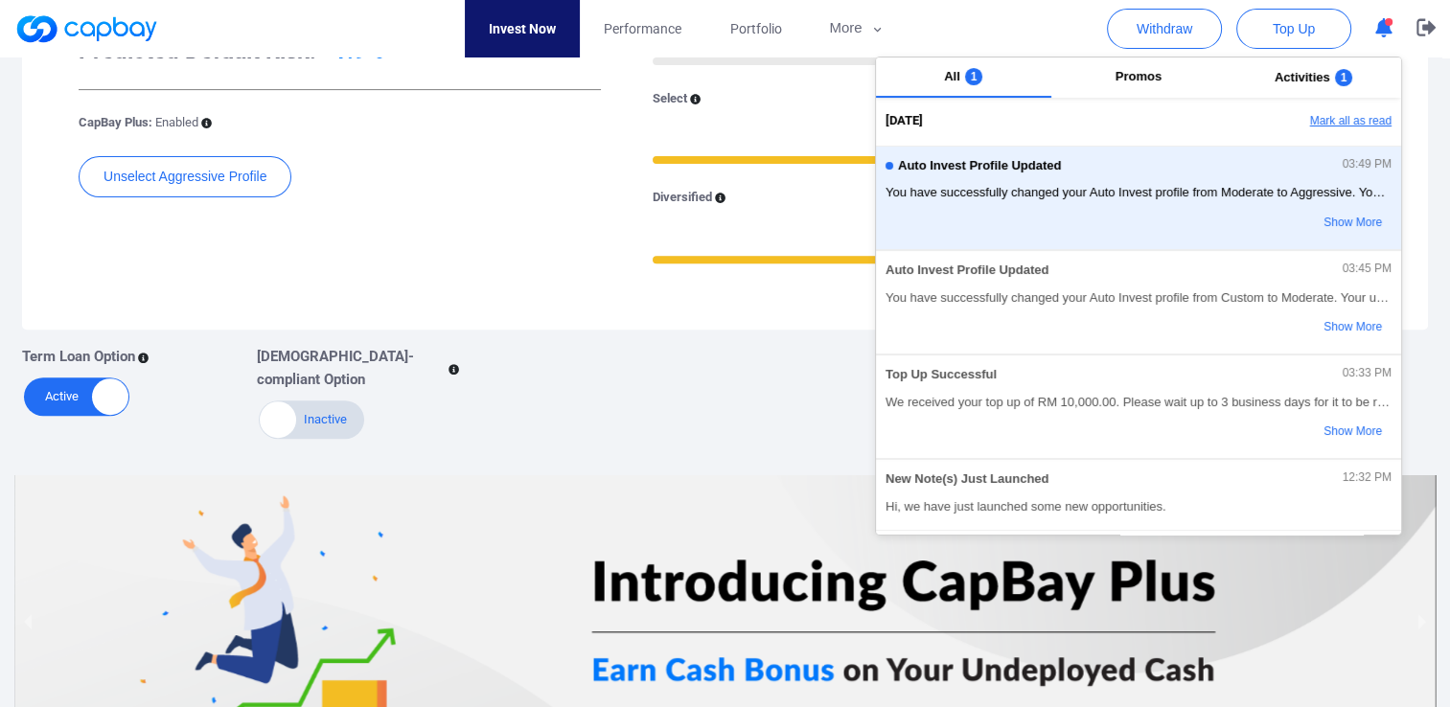
click at [1337, 109] on button "Mark all as read" at bounding box center [1298, 121] width 206 height 33
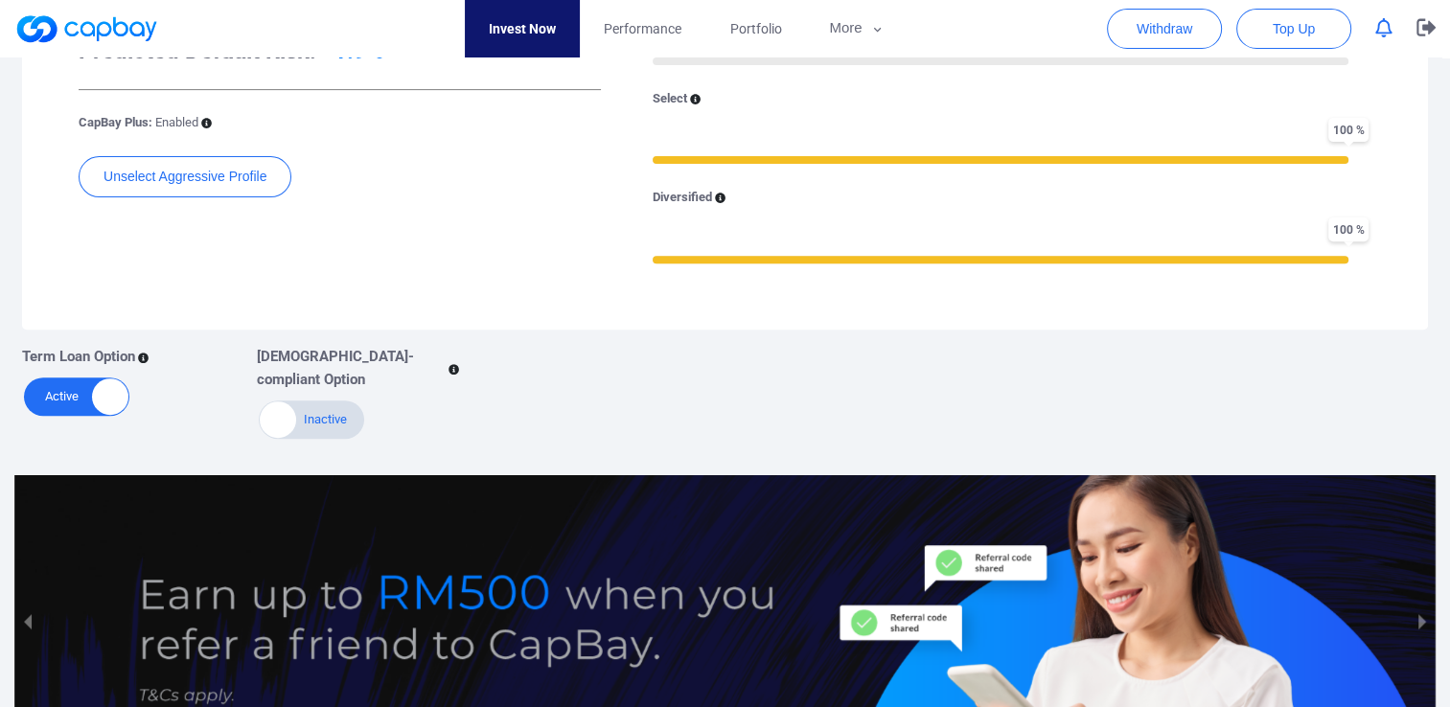
click at [594, 300] on div "Expected Net Returns: 7.0% - 9.0% Predicted Default Risk: <1.9% CapBay Plus: En…" at bounding box center [725, 138] width 1368 height 344
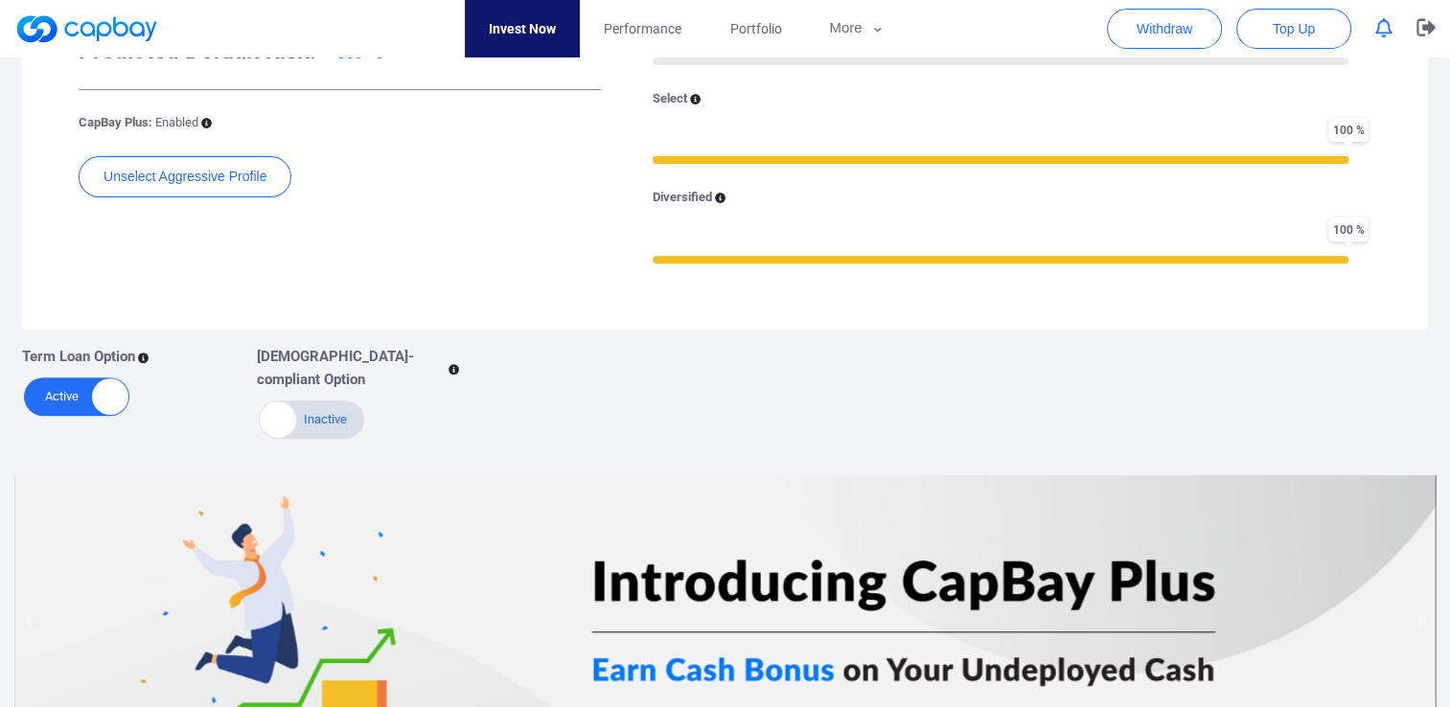
click at [284, 299] on div "Expected Net Returns: 7.0% - 9.0% Predicted Default Risk: <1.9% CapBay Plus: En…" at bounding box center [725, 138] width 1368 height 344
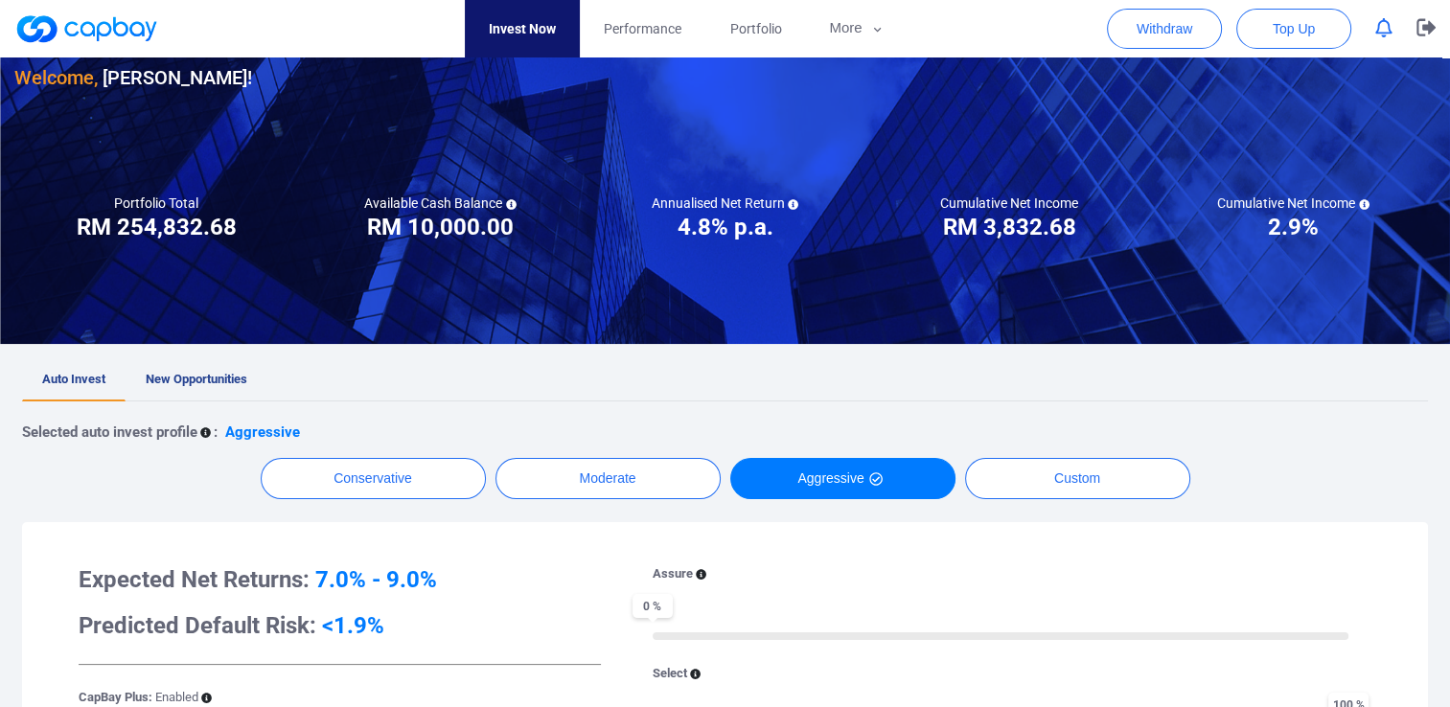
scroll to position [0, 0]
